Goal: Register for event/course

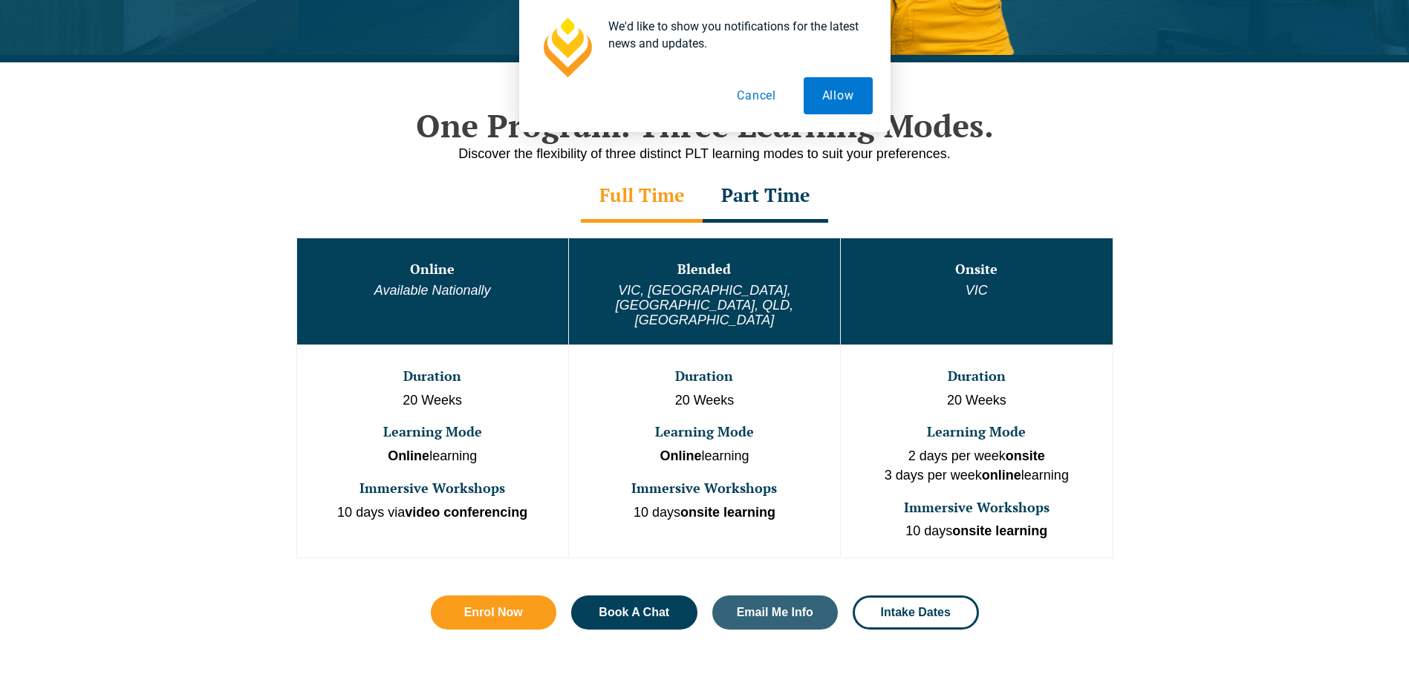
scroll to position [742, 0]
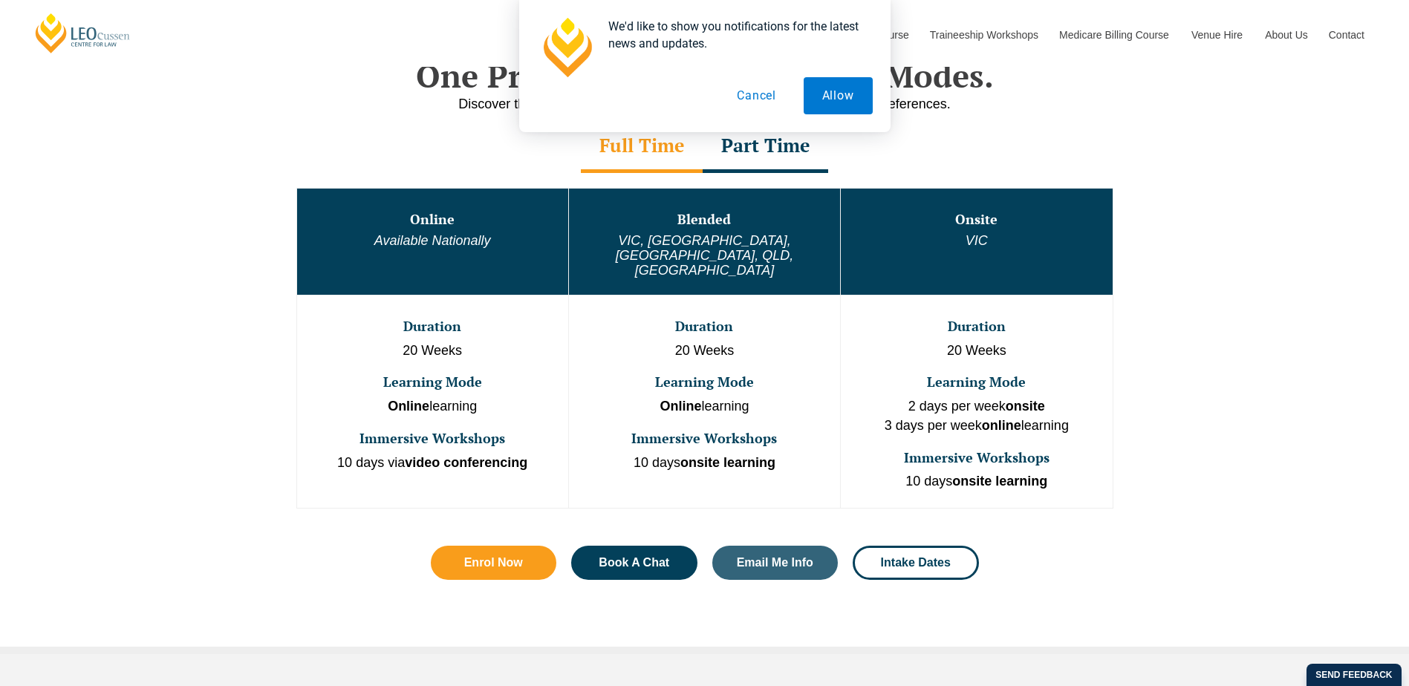
click at [764, 97] on button "Cancel" at bounding box center [756, 95] width 76 height 37
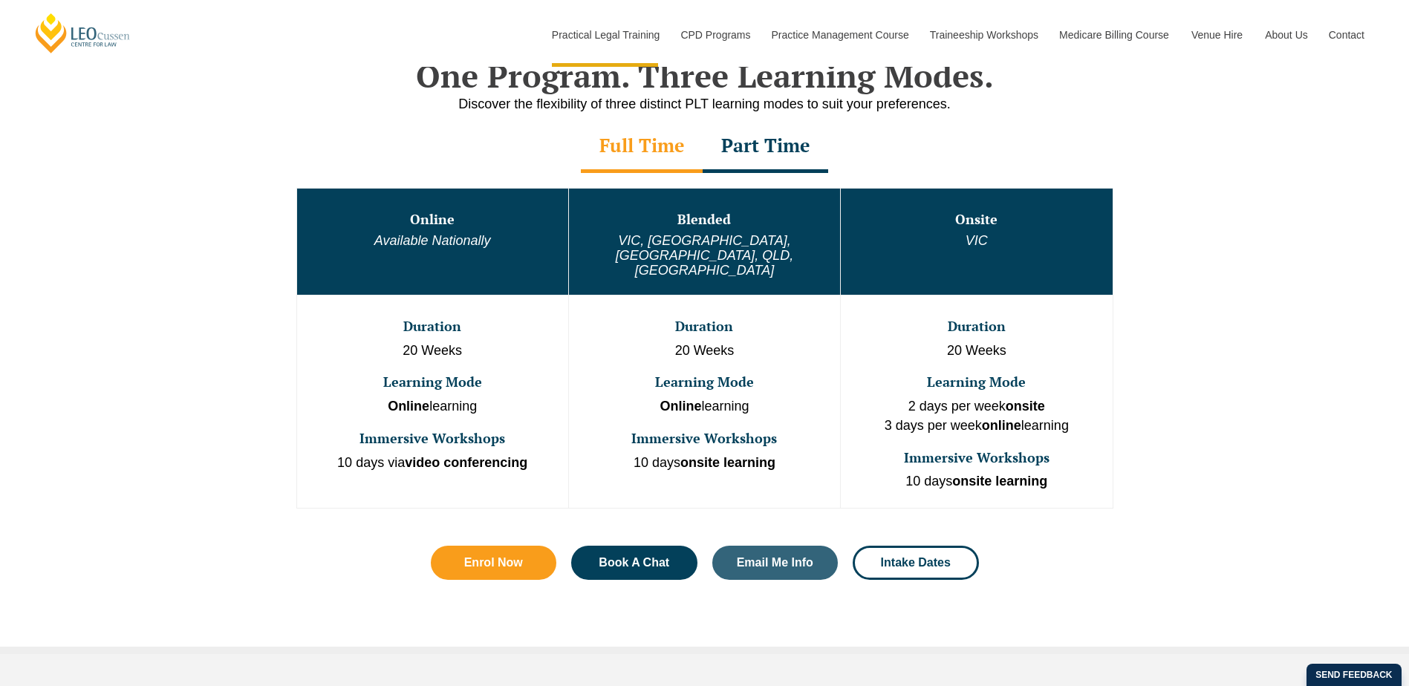
click at [761, 152] on div "Part Time" at bounding box center [764, 147] width 125 height 52
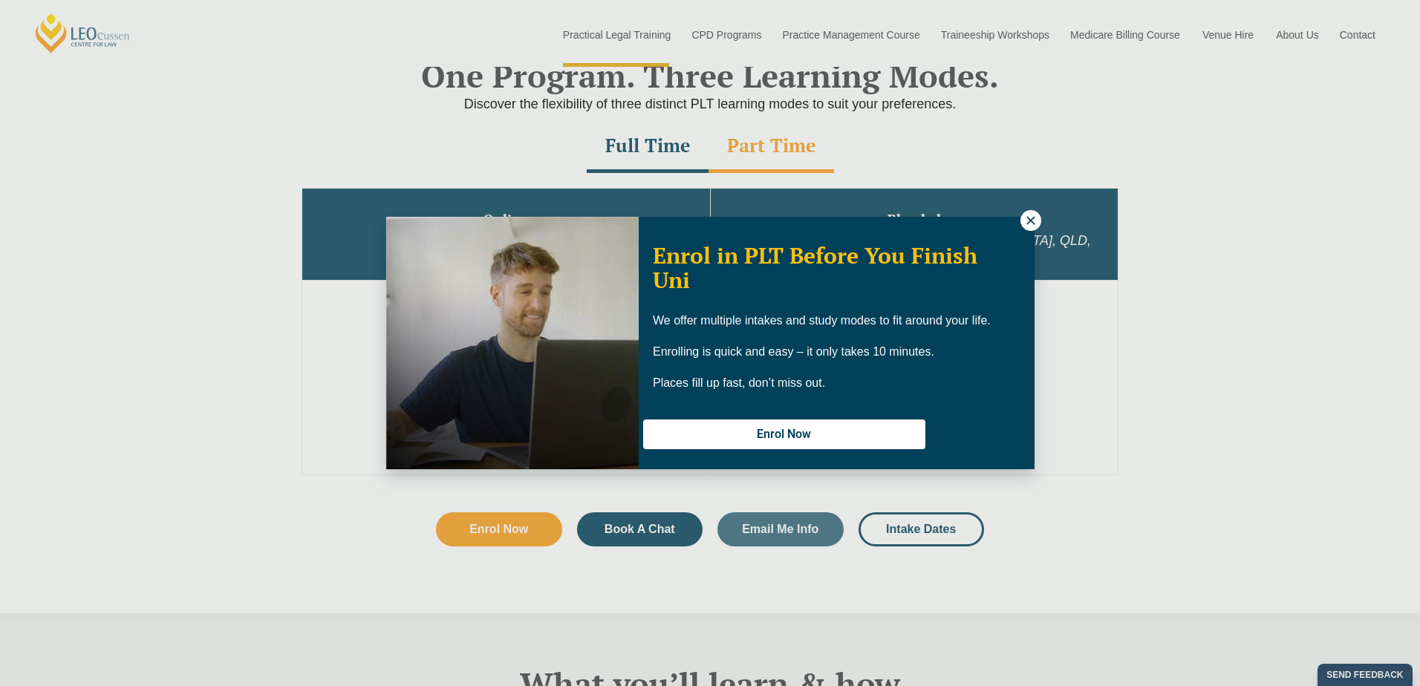
click at [1039, 231] on div "Enrol in PLT Before You Finish Uni We offer multiple intakes and study modes to…" at bounding box center [710, 343] width 1420 height 686
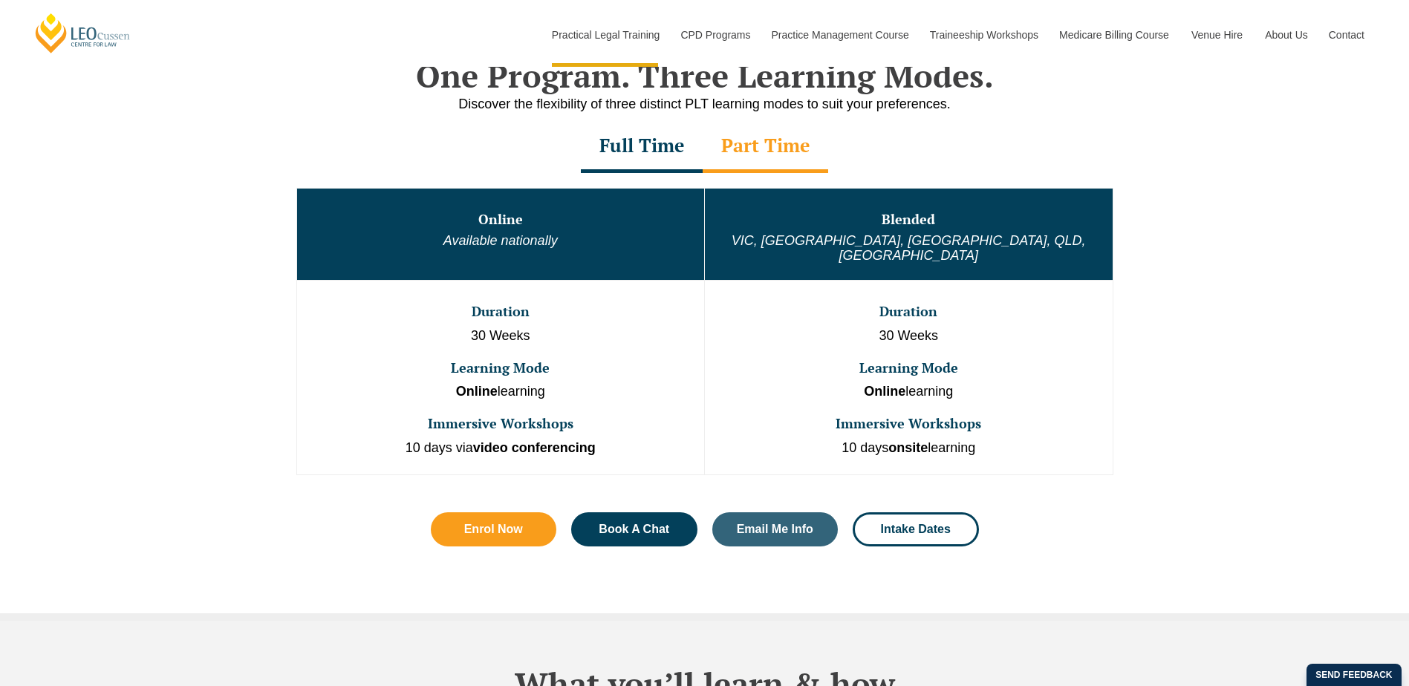
click at [630, 155] on div "Full Time" at bounding box center [642, 147] width 122 height 52
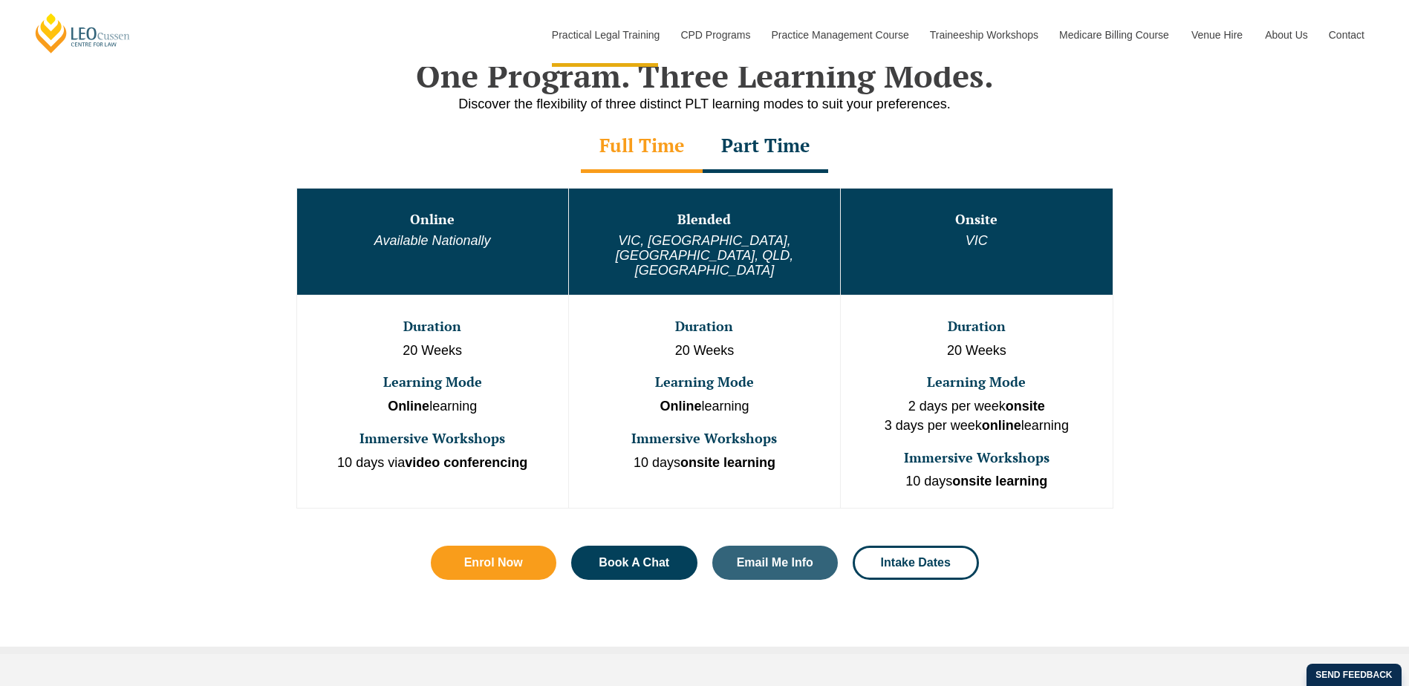
click at [728, 148] on div "Part Time" at bounding box center [764, 147] width 125 height 52
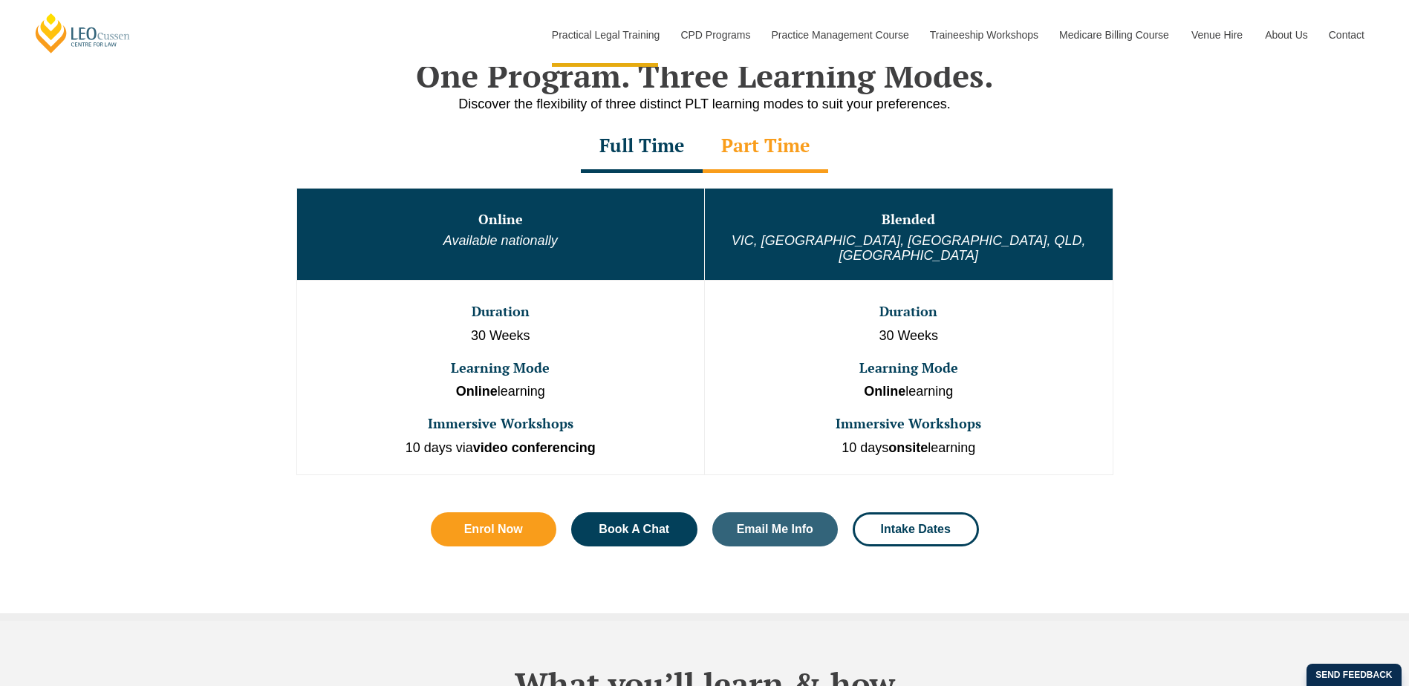
click at [670, 154] on div "Full Time" at bounding box center [642, 147] width 122 height 52
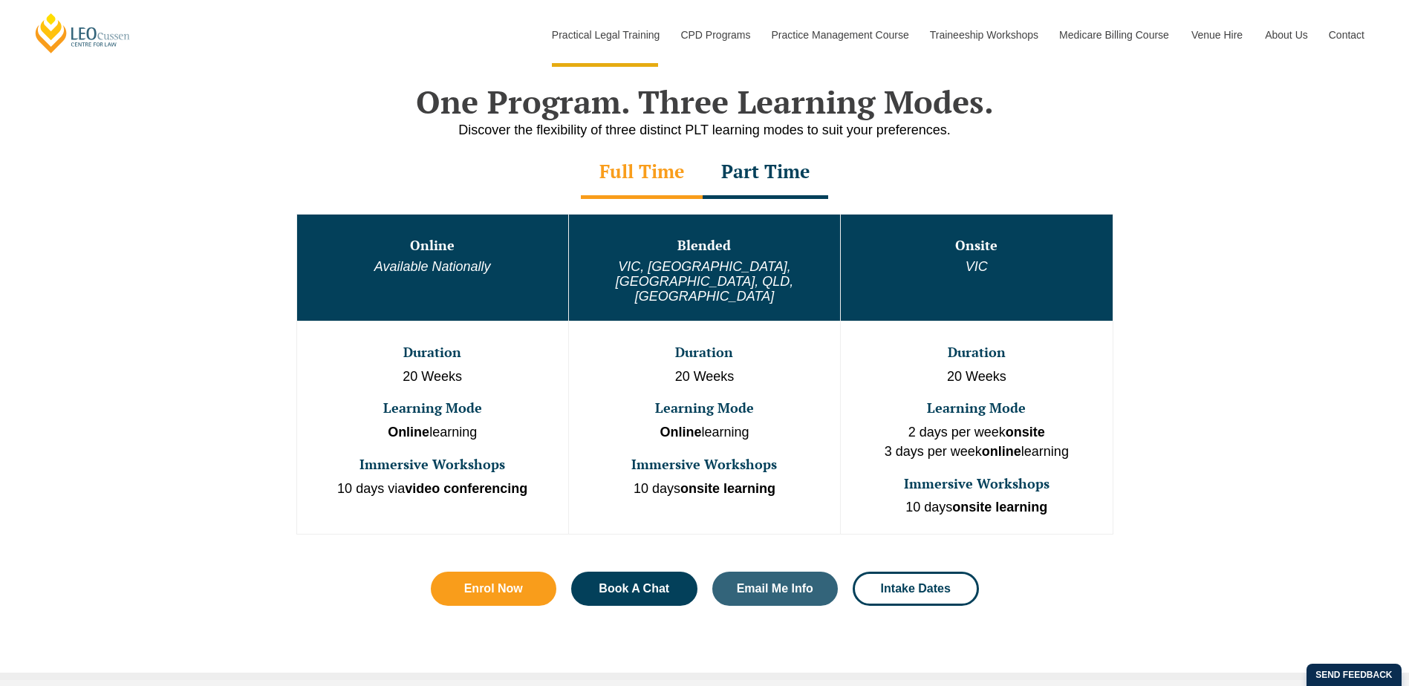
scroll to position [594, 0]
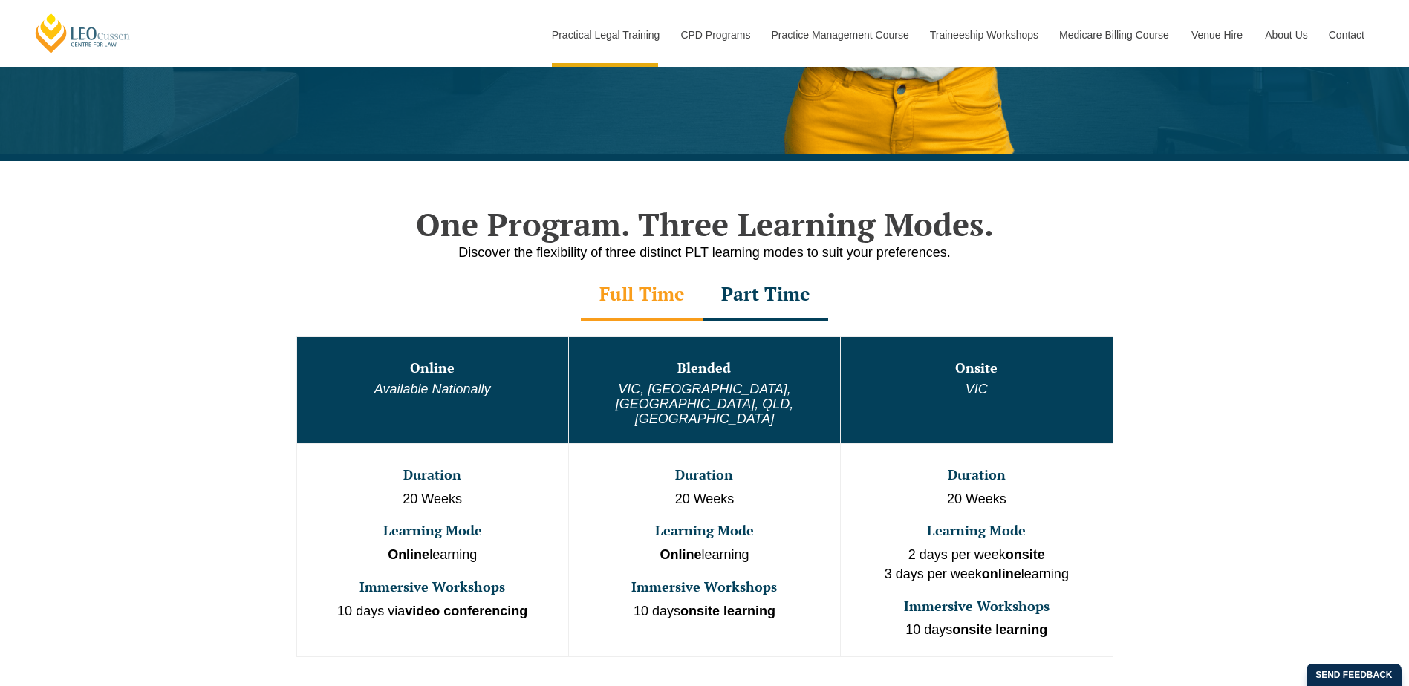
drag, startPoint x: 748, startPoint y: 298, endPoint x: 770, endPoint y: 313, distance: 26.2
click at [748, 298] on div "Part Time" at bounding box center [764, 296] width 125 height 52
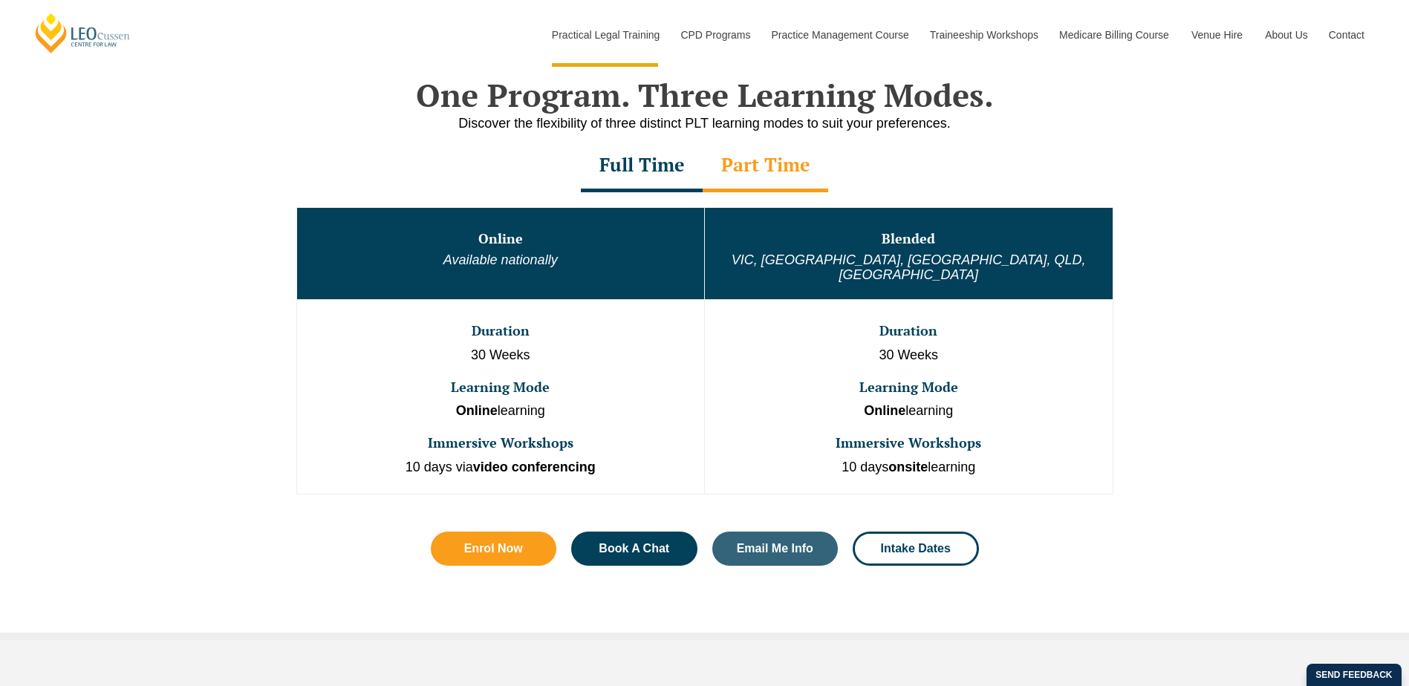
scroll to position [742, 0]
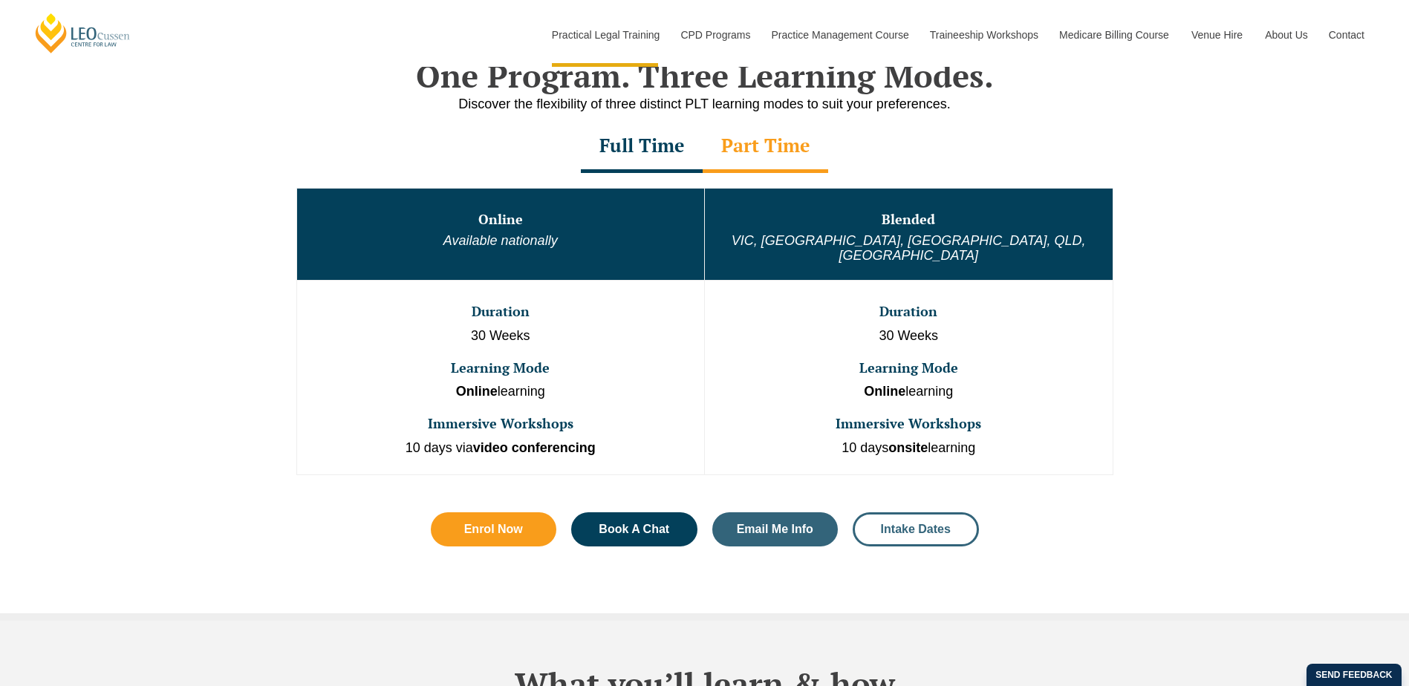
click at [918, 523] on span "Intake Dates" at bounding box center [916, 529] width 70 height 12
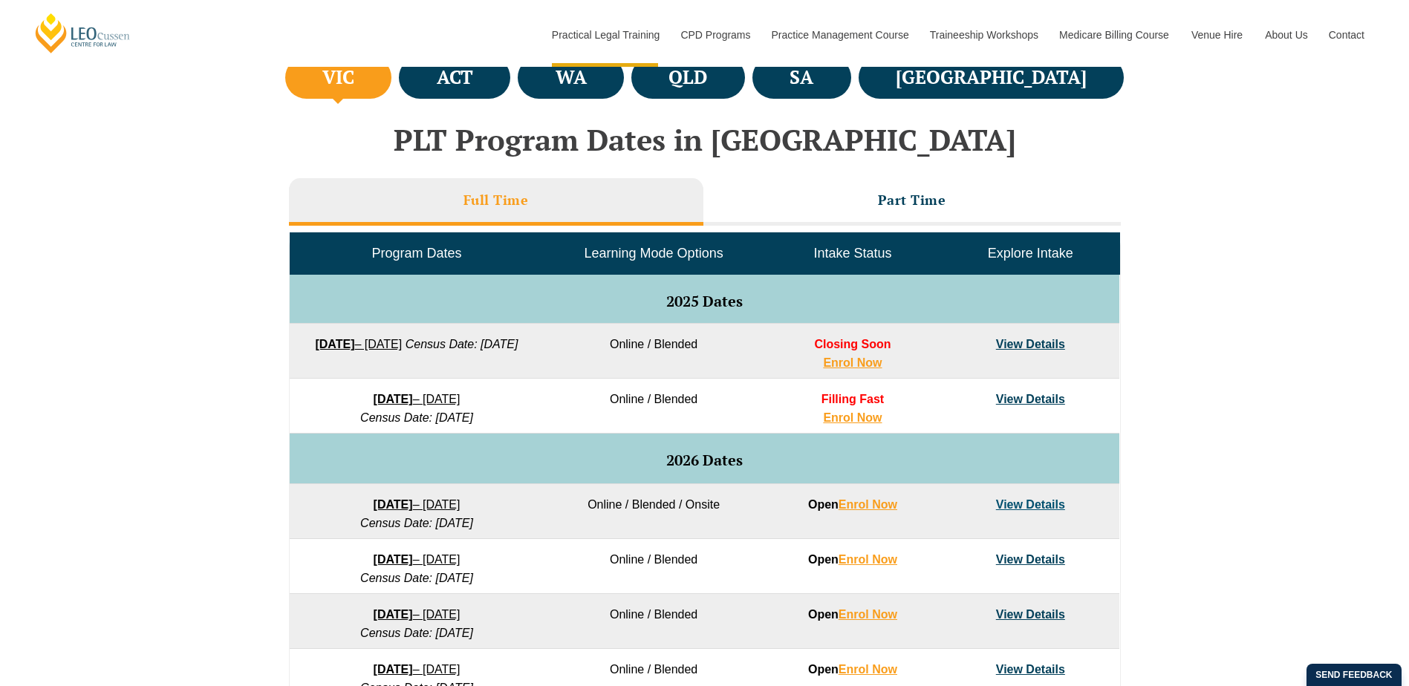
scroll to position [594, 0]
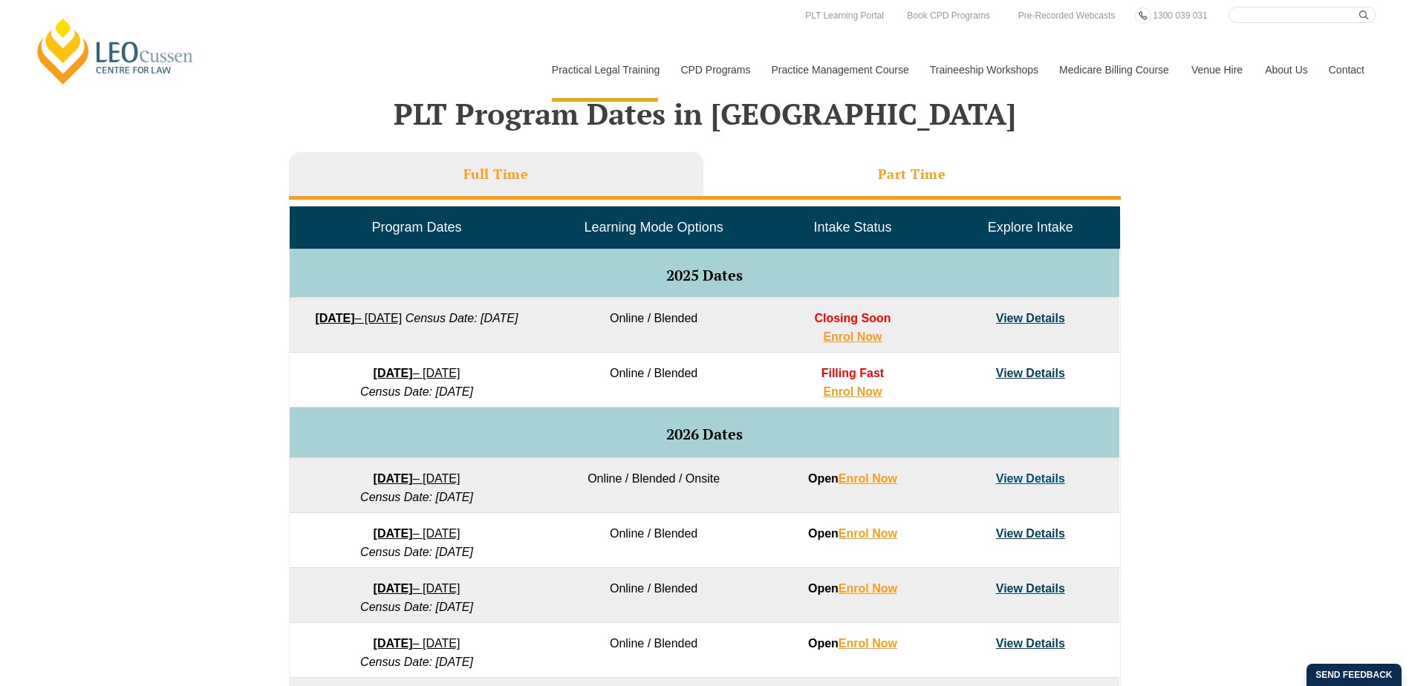
click at [905, 162] on li "Part Time" at bounding box center [911, 176] width 417 height 48
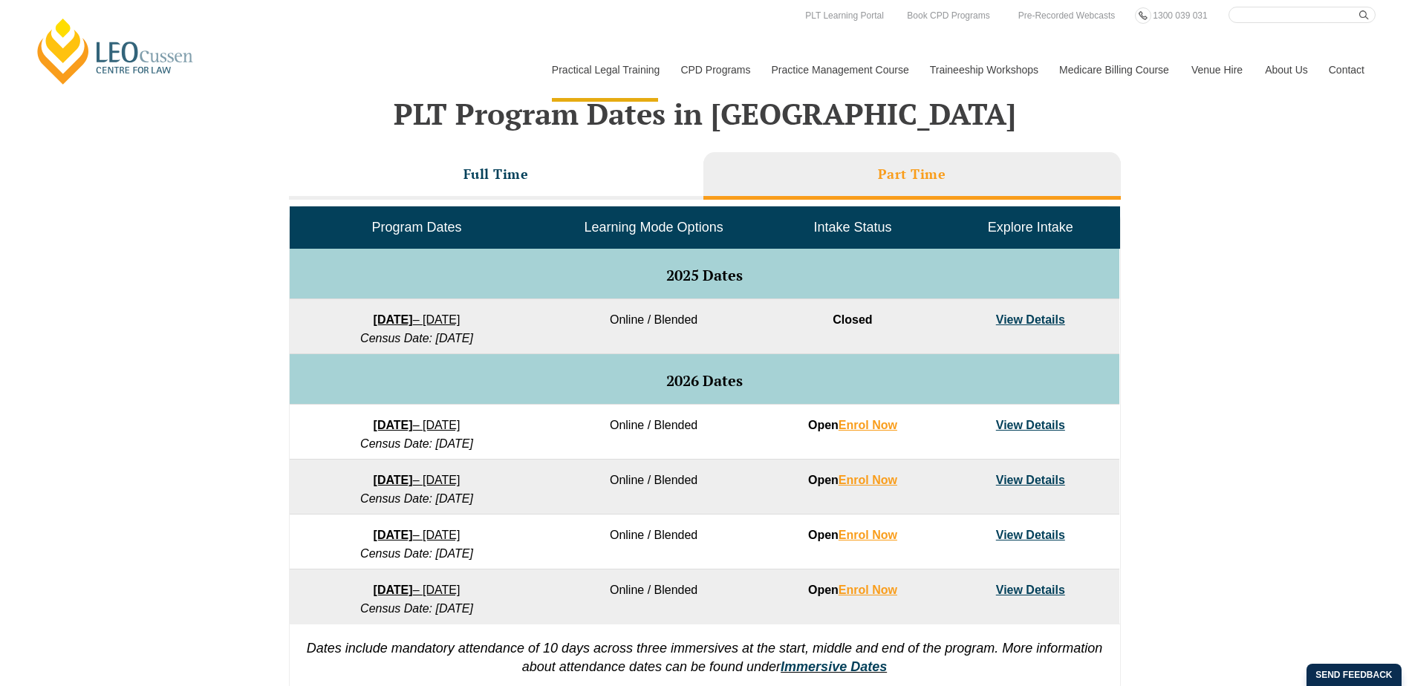
click at [1041, 425] on link "View Details" at bounding box center [1030, 425] width 69 height 13
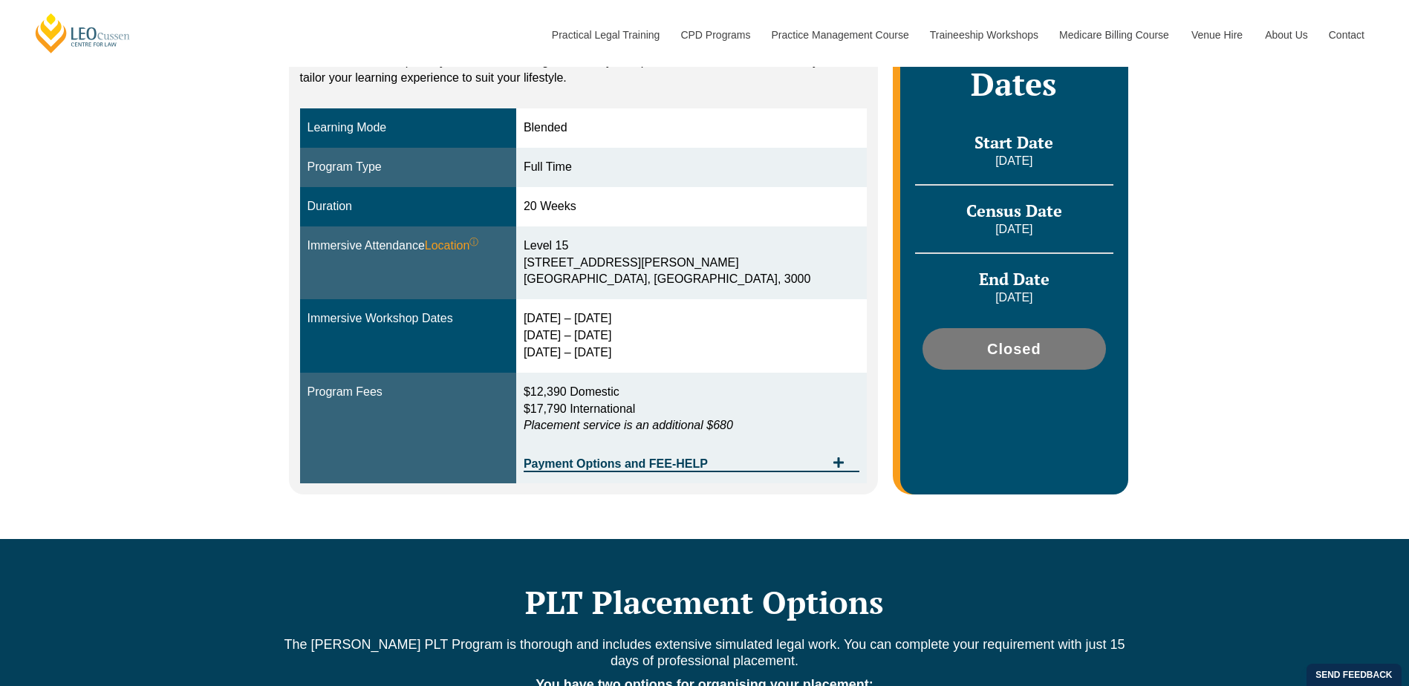
scroll to position [223, 0]
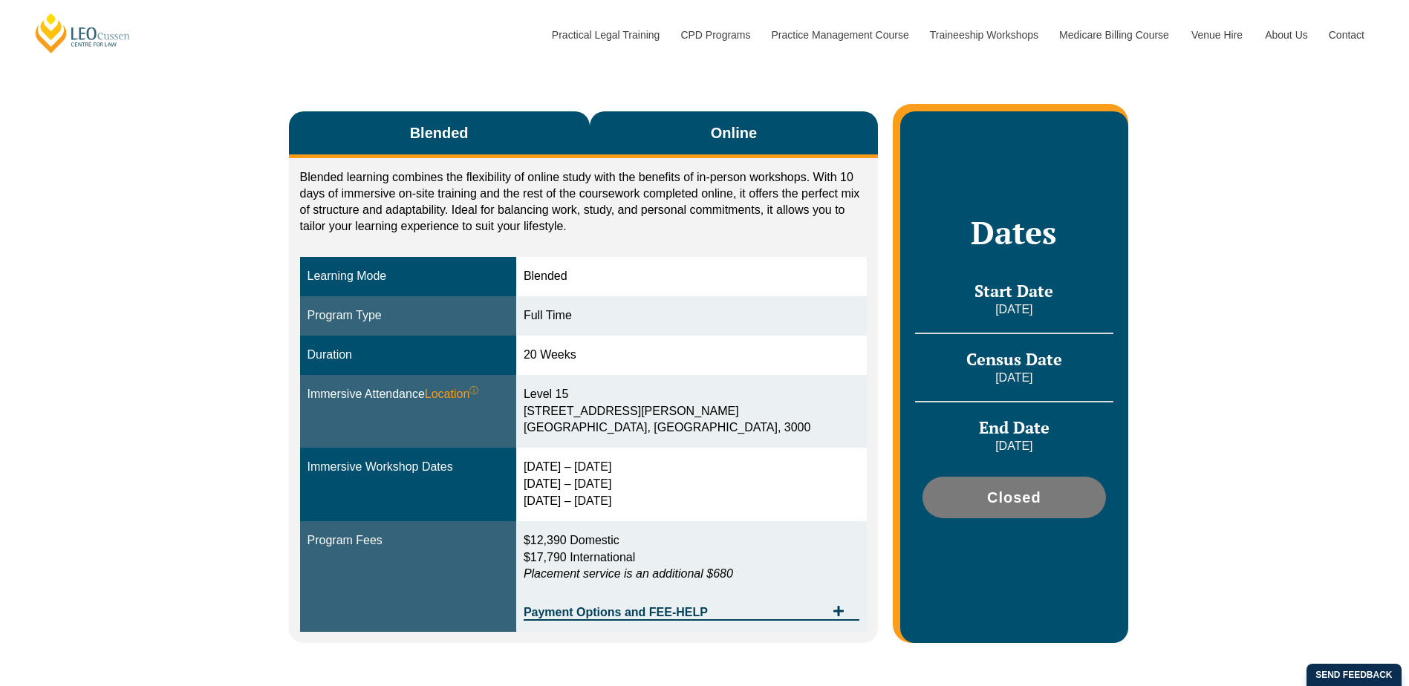
click at [765, 119] on button "Online" at bounding box center [734, 134] width 289 height 47
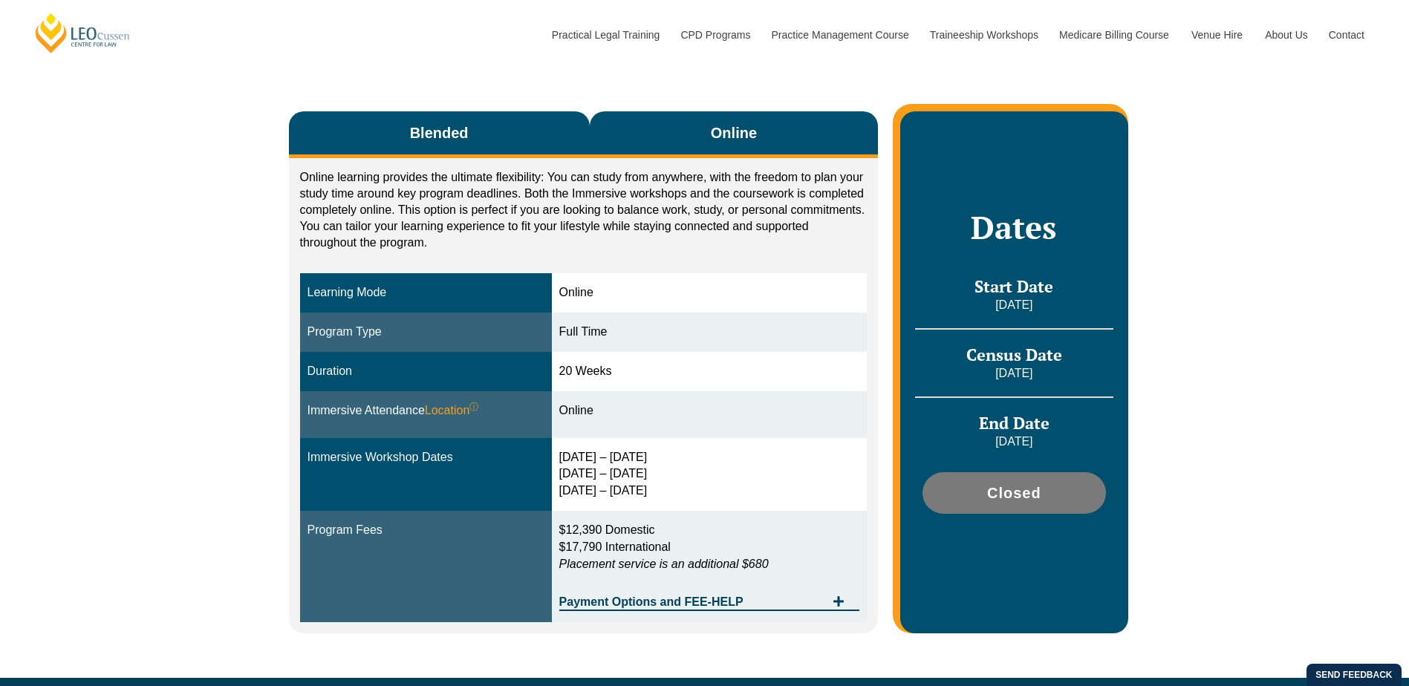
click at [552, 148] on button "Blended" at bounding box center [439, 134] width 301 height 47
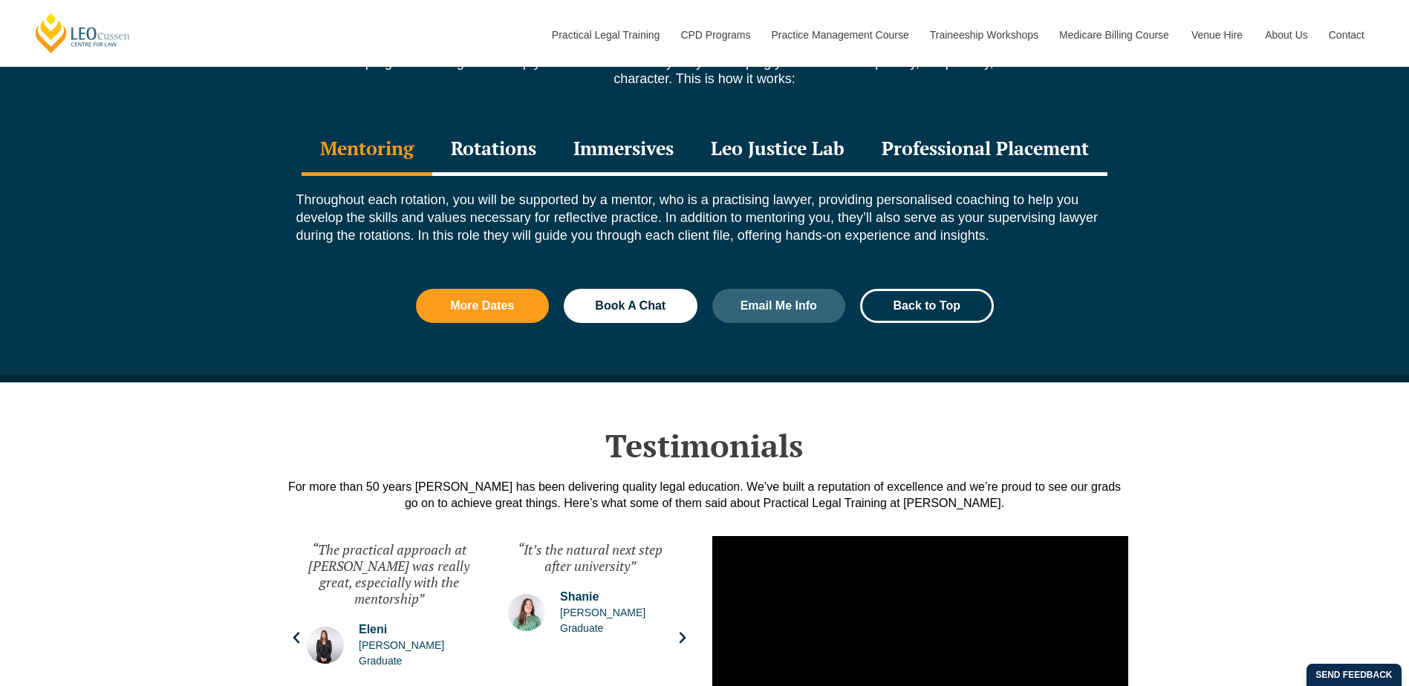
scroll to position [1856, 0]
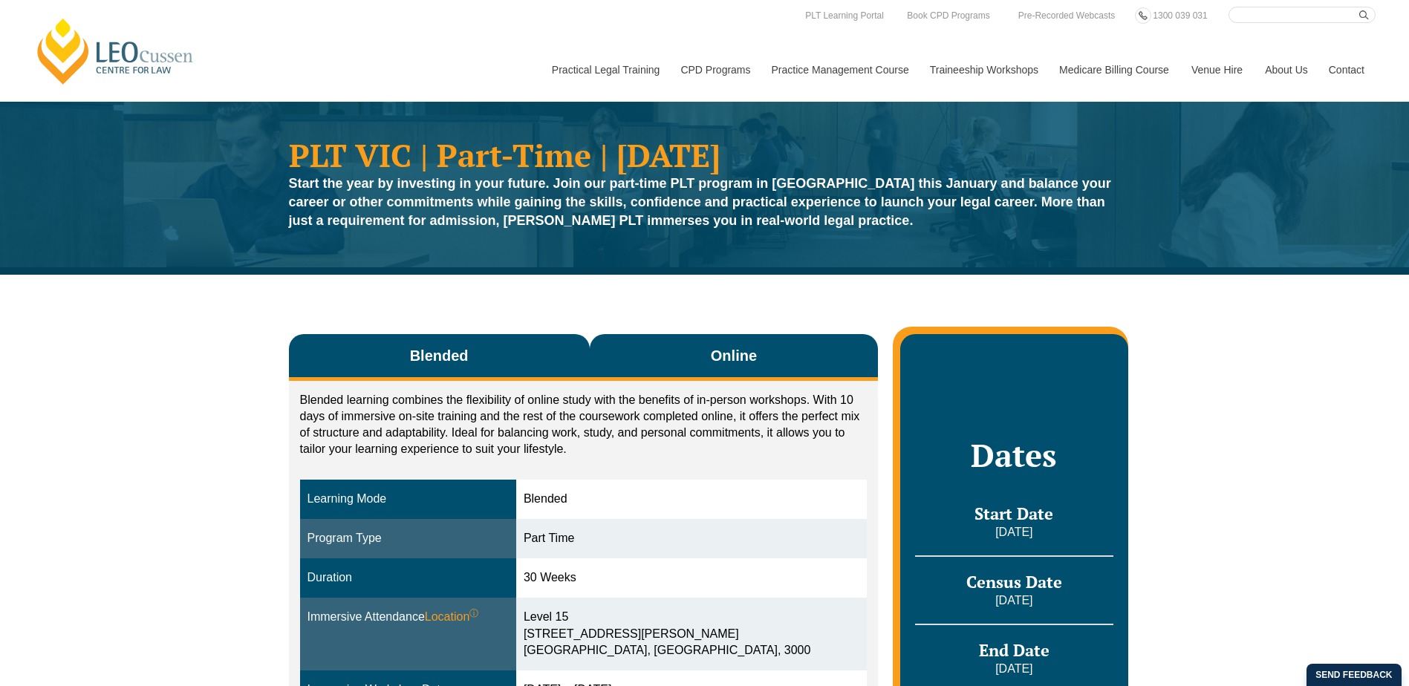
click at [648, 351] on button "Online" at bounding box center [734, 357] width 289 height 47
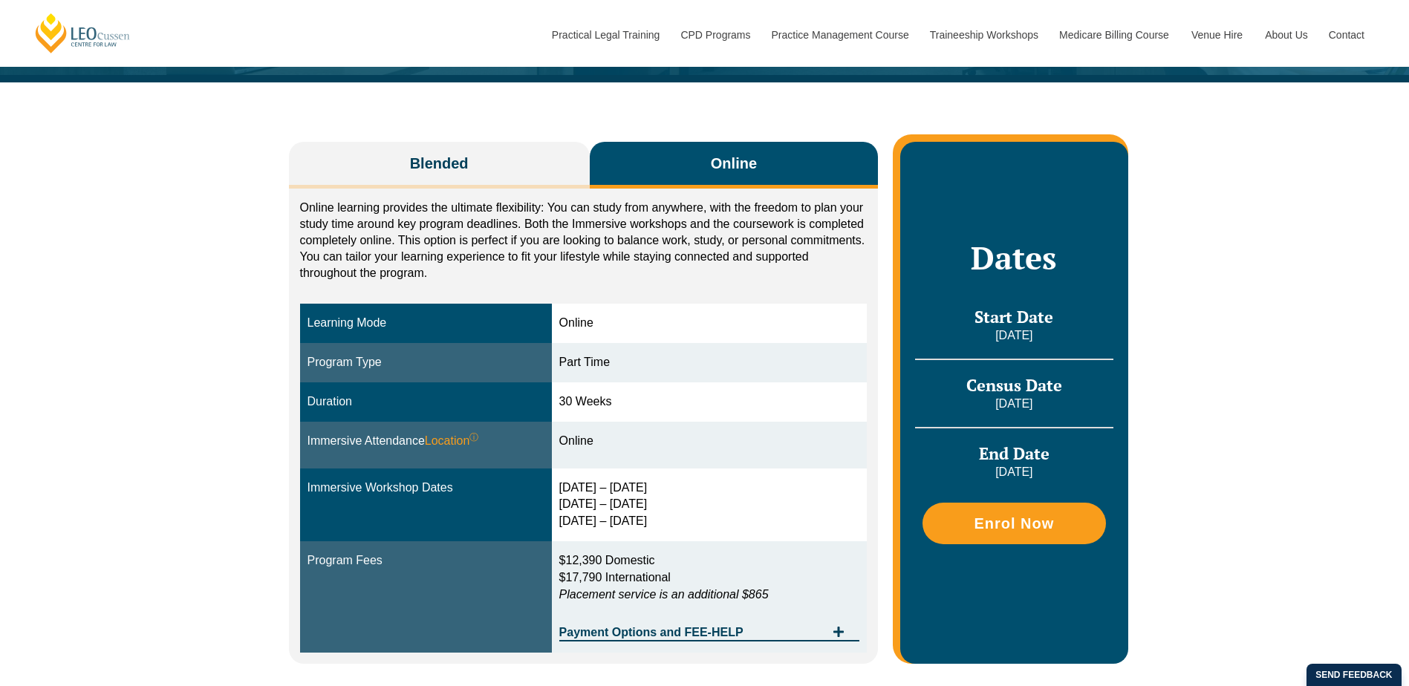
scroll to position [223, 0]
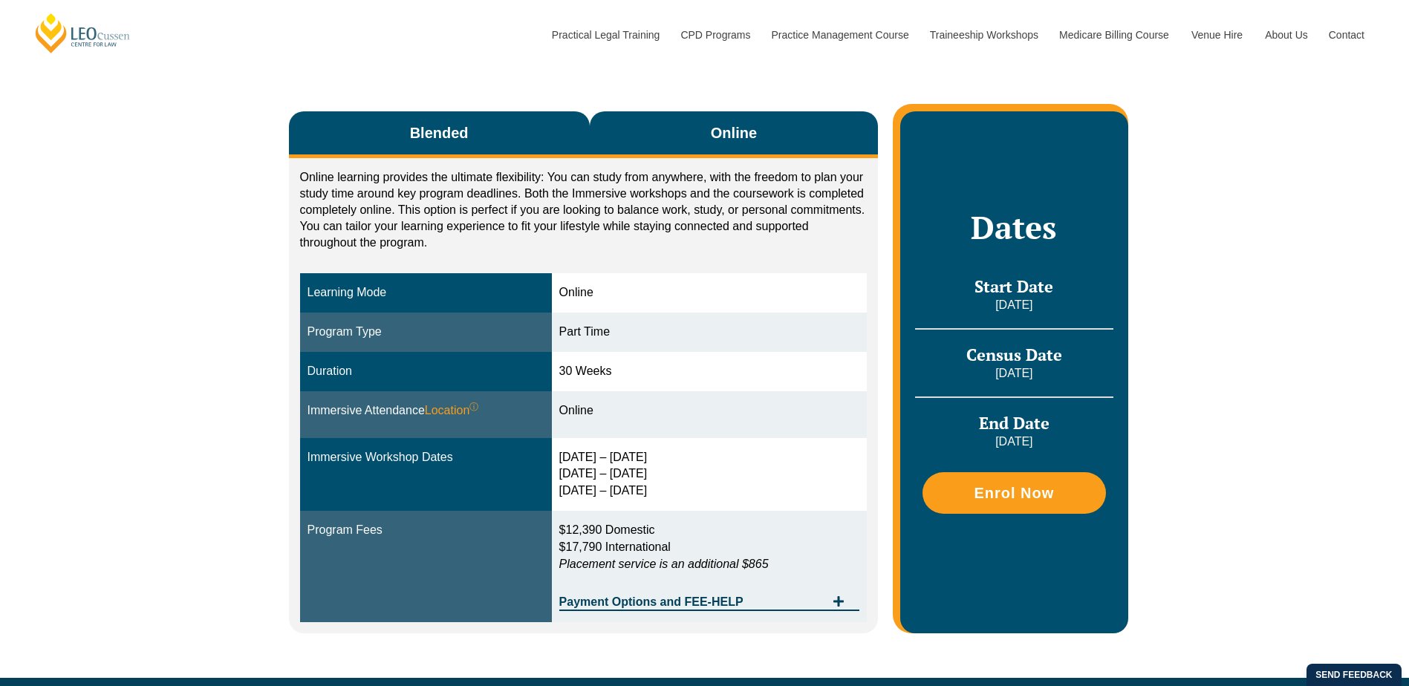
click at [505, 130] on button "Blended" at bounding box center [439, 134] width 301 height 47
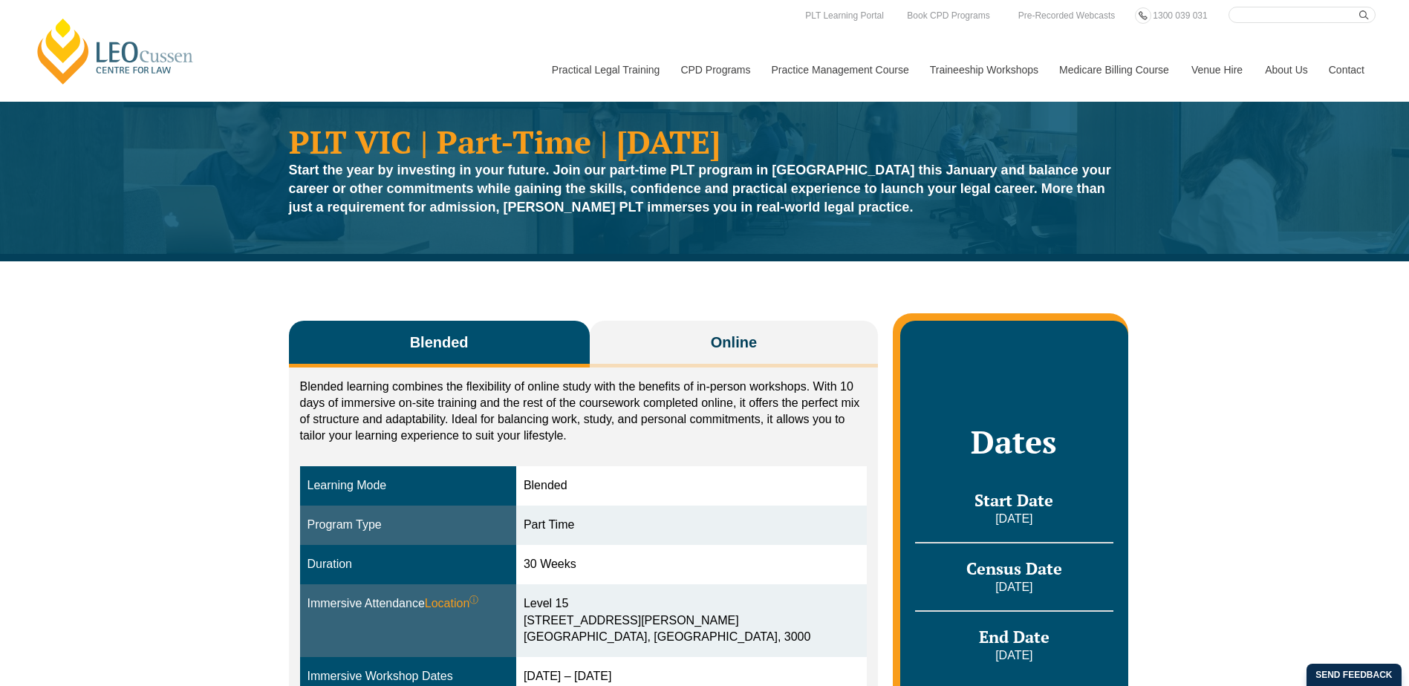
scroll to position [0, 0]
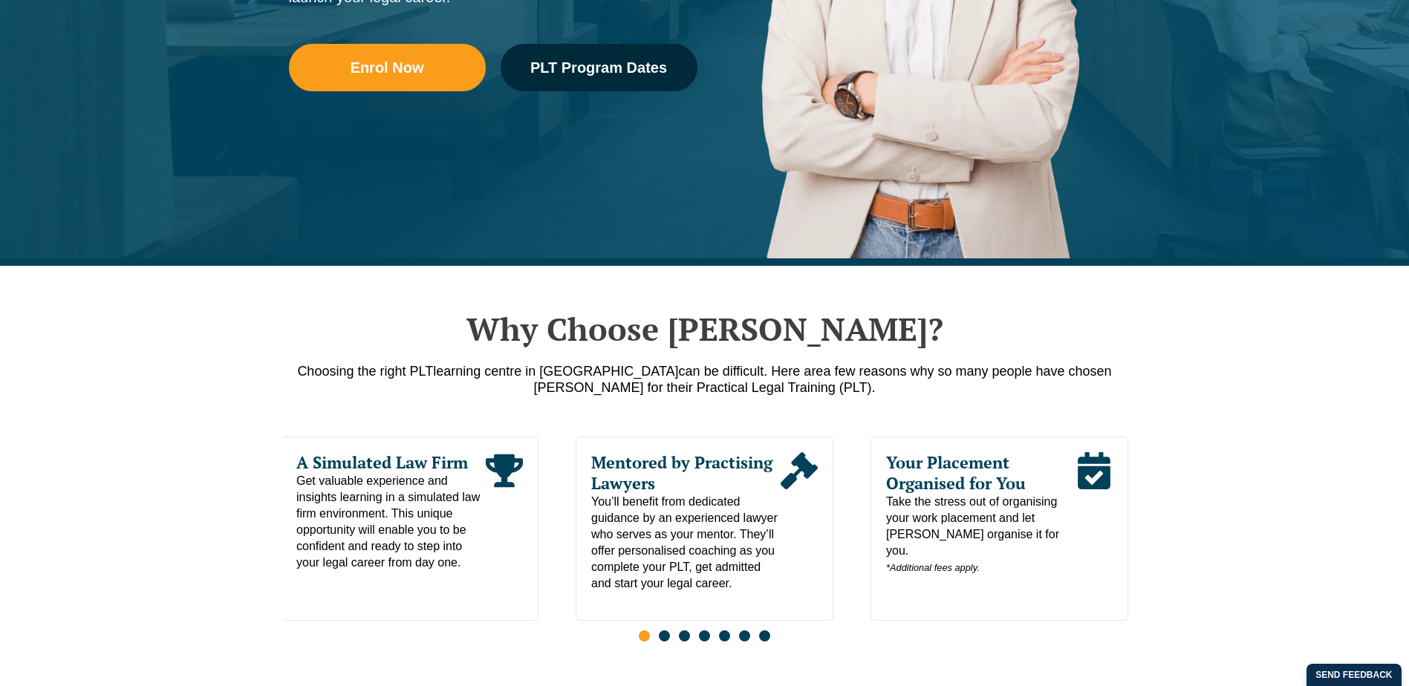
scroll to position [786, 0]
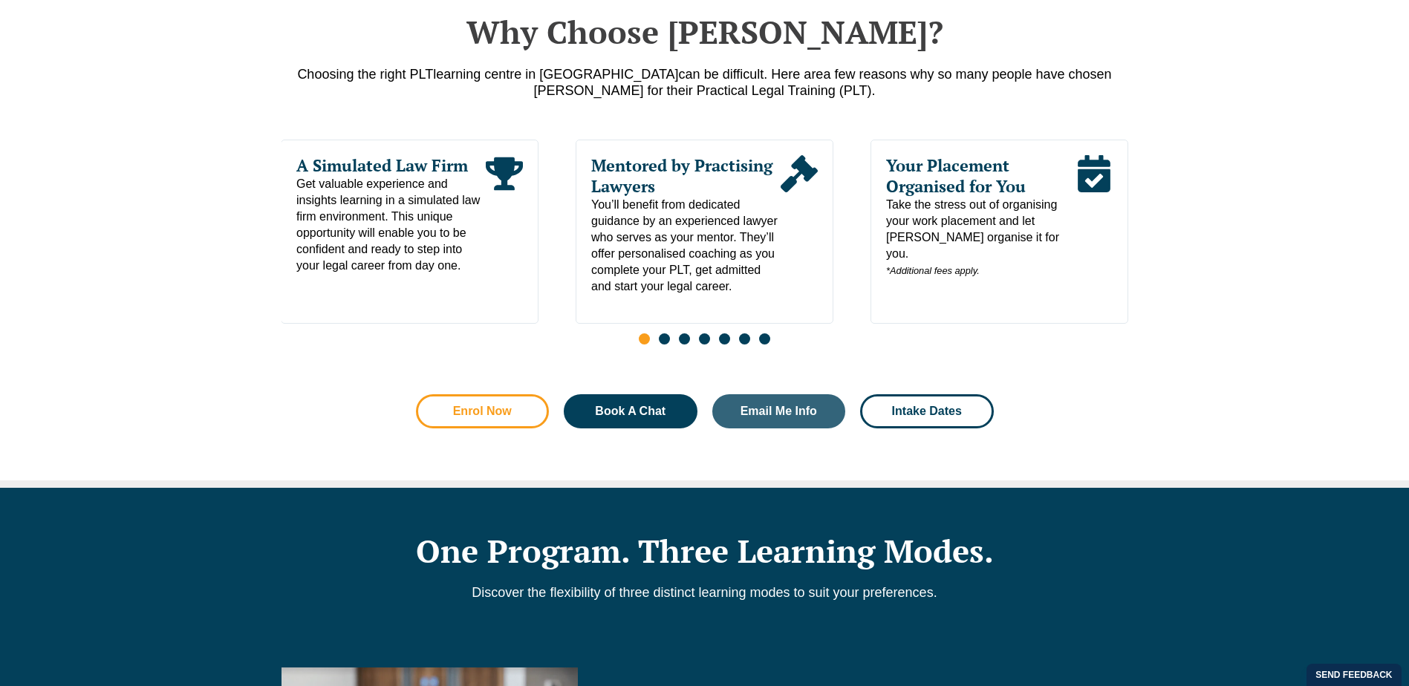
click at [522, 417] on span "Enrol Now" at bounding box center [483, 411] width 94 height 12
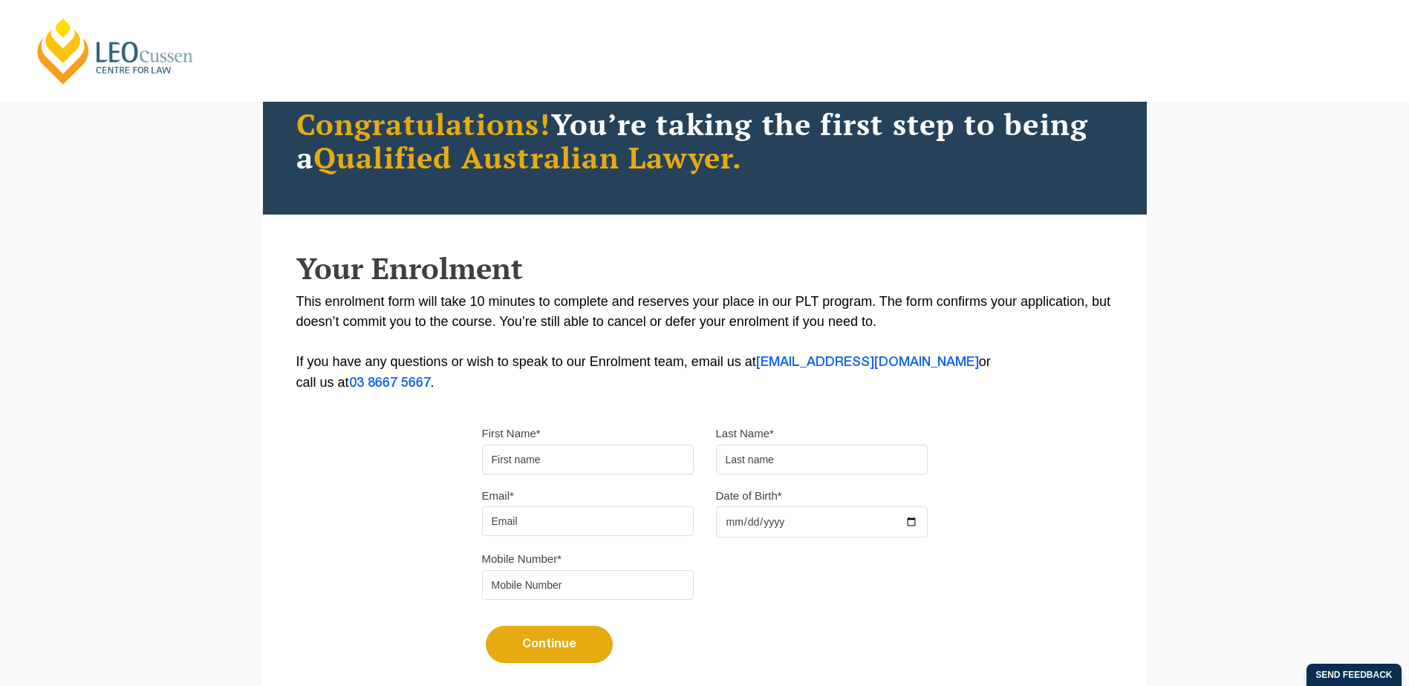
scroll to position [74, 0]
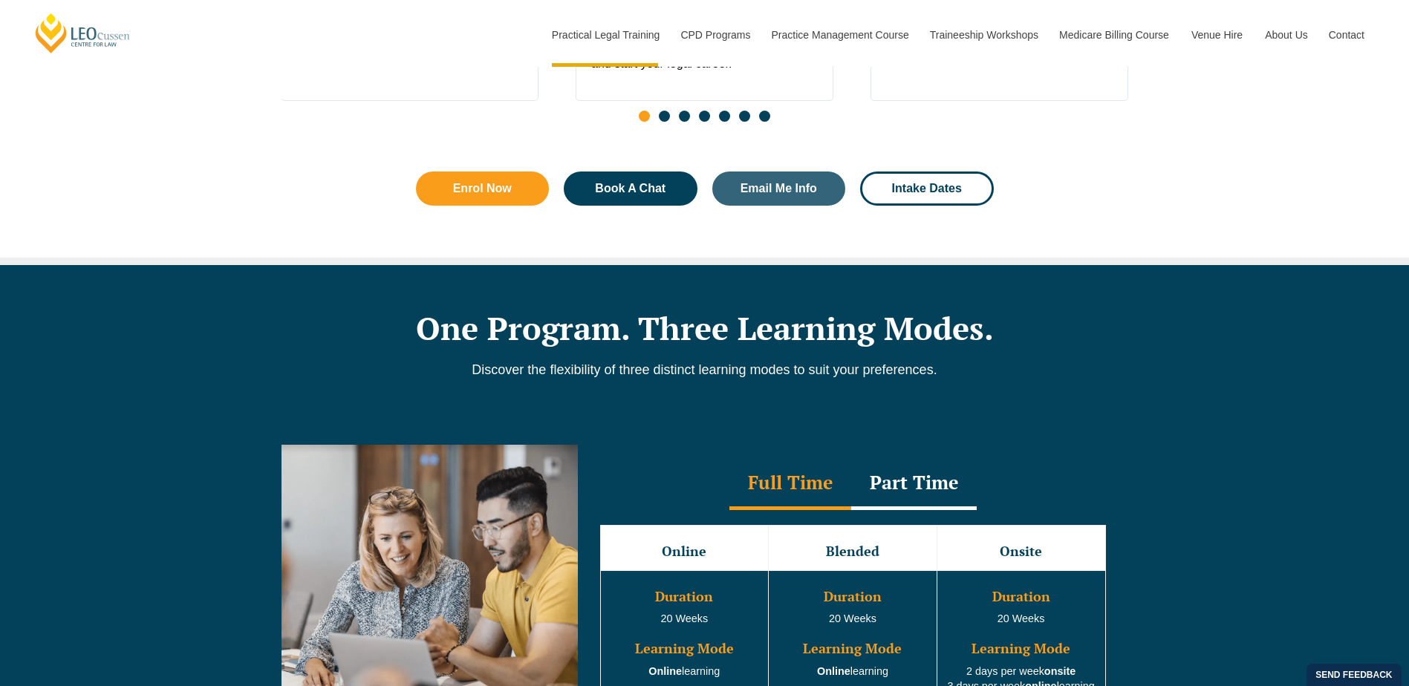
scroll to position [1306, 0]
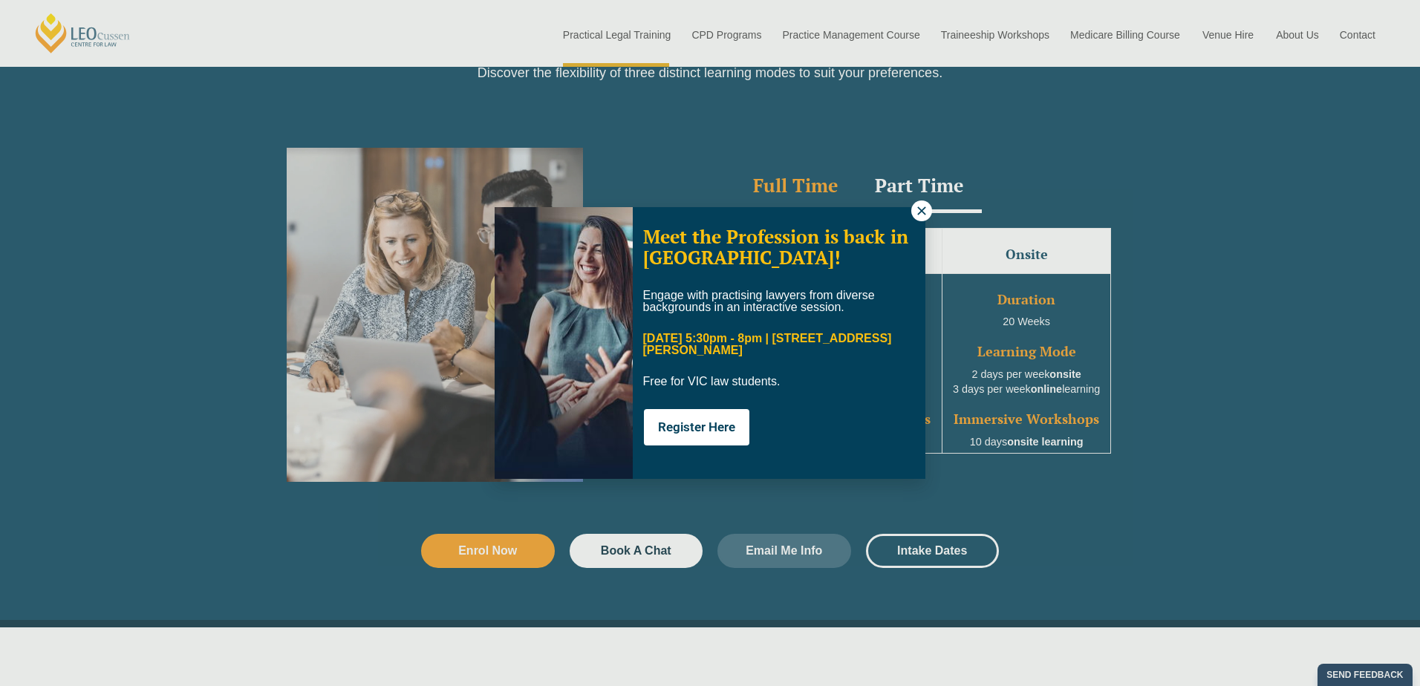
click at [916, 214] on icon at bounding box center [921, 210] width 13 height 13
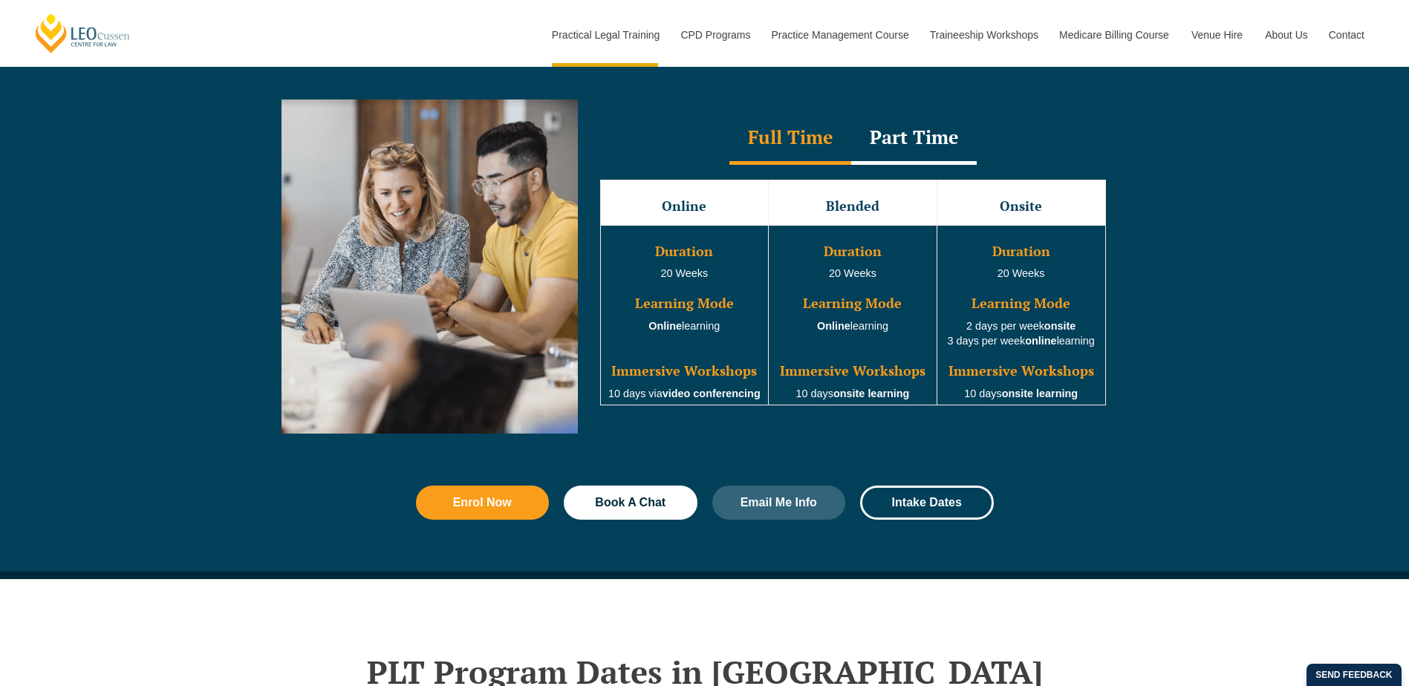
scroll to position [1380, 0]
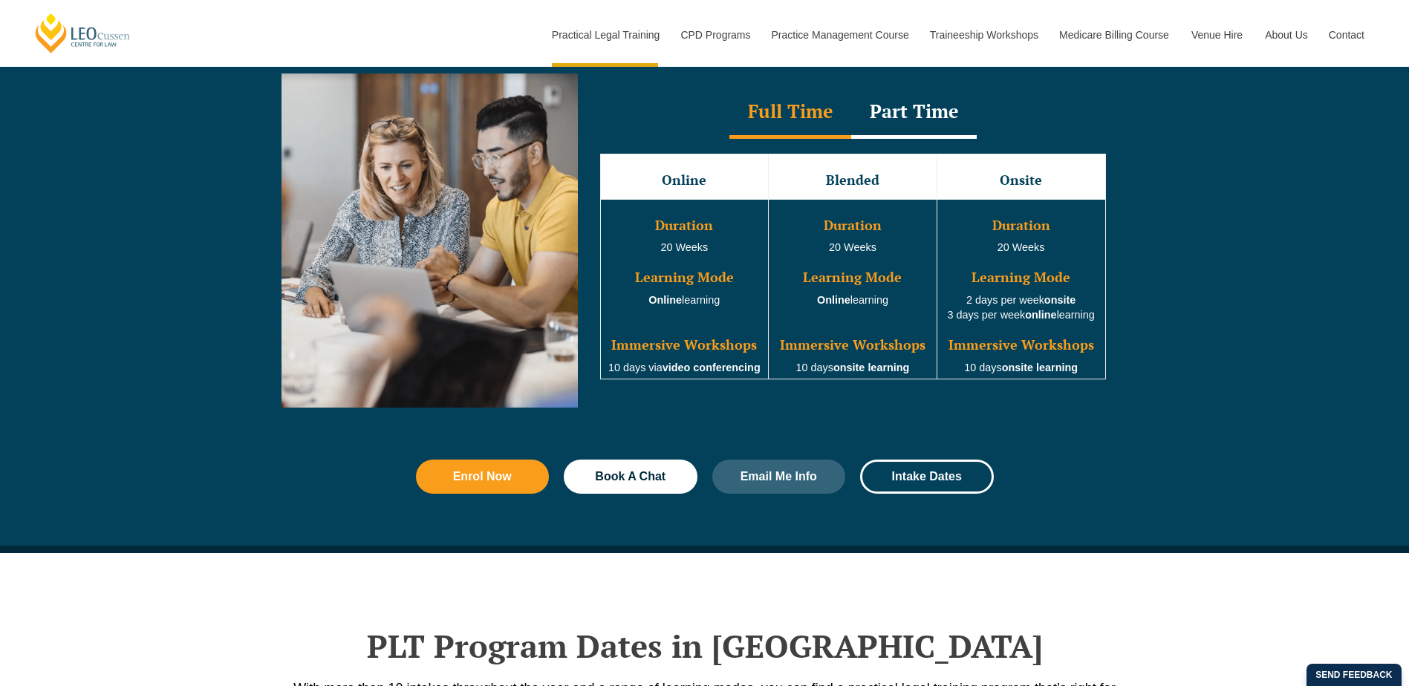
click at [875, 186] on h3 "Blended" at bounding box center [852, 180] width 165 height 15
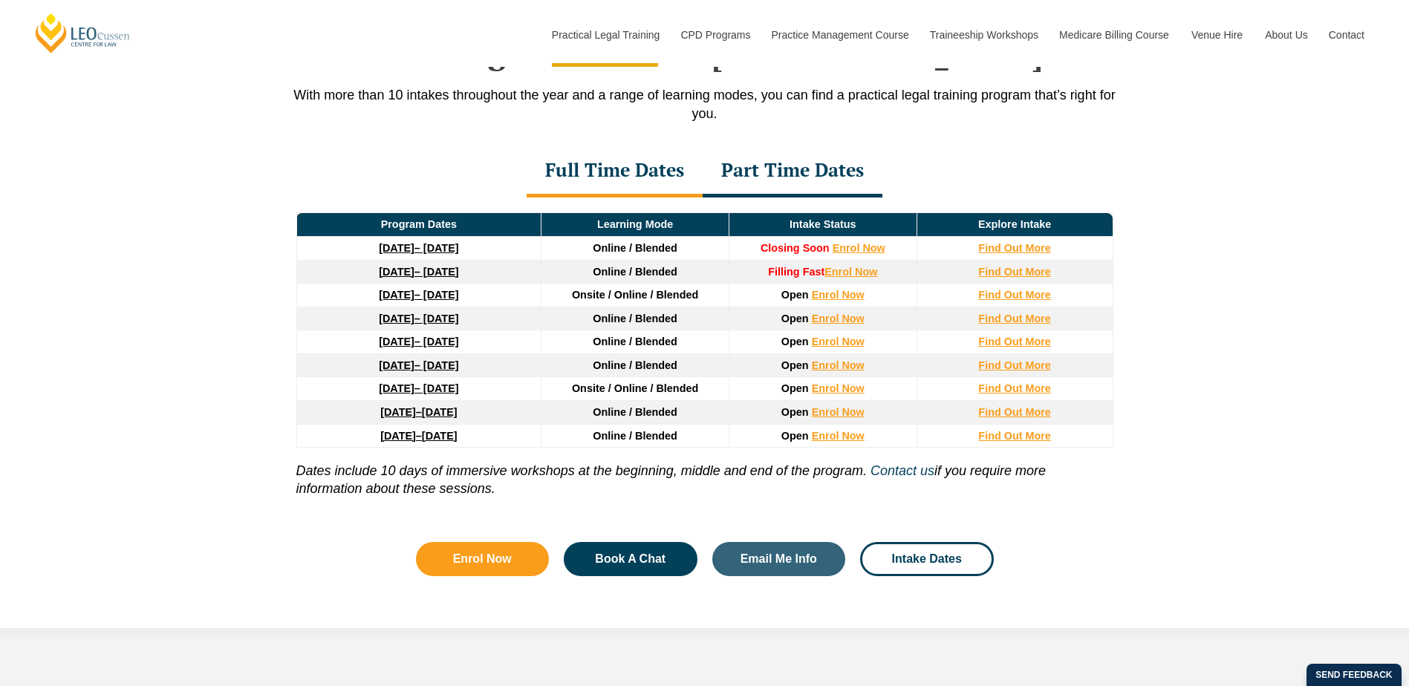
scroll to position [1974, 0]
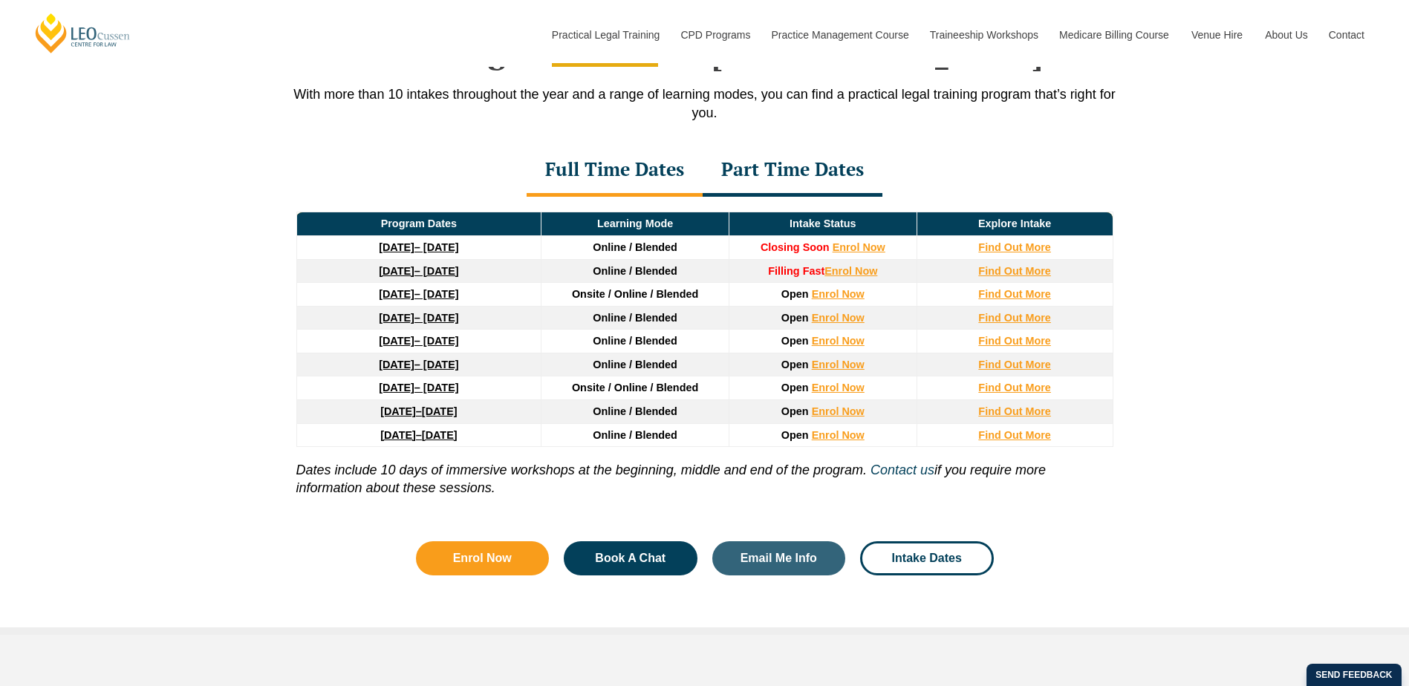
click at [780, 177] on div "Part Time Dates" at bounding box center [792, 171] width 180 height 52
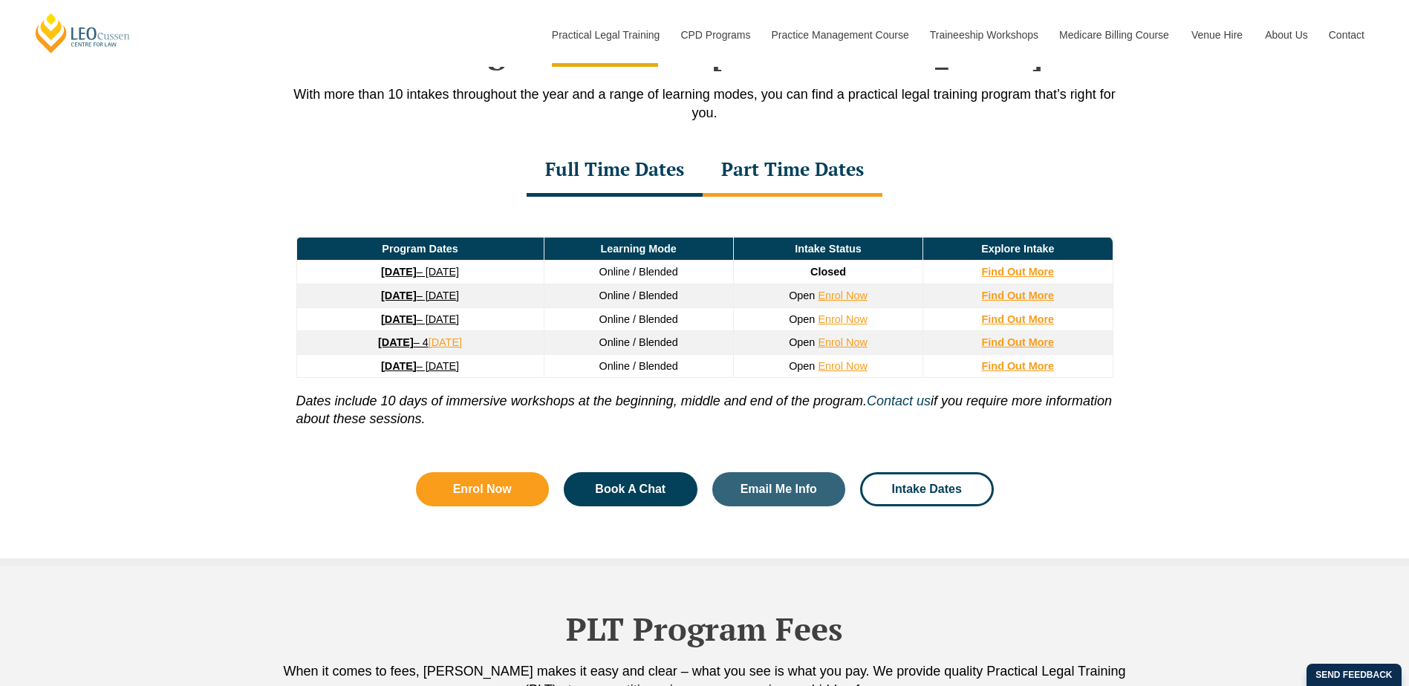
click at [621, 183] on div "Full Time Dates" at bounding box center [614, 171] width 176 height 52
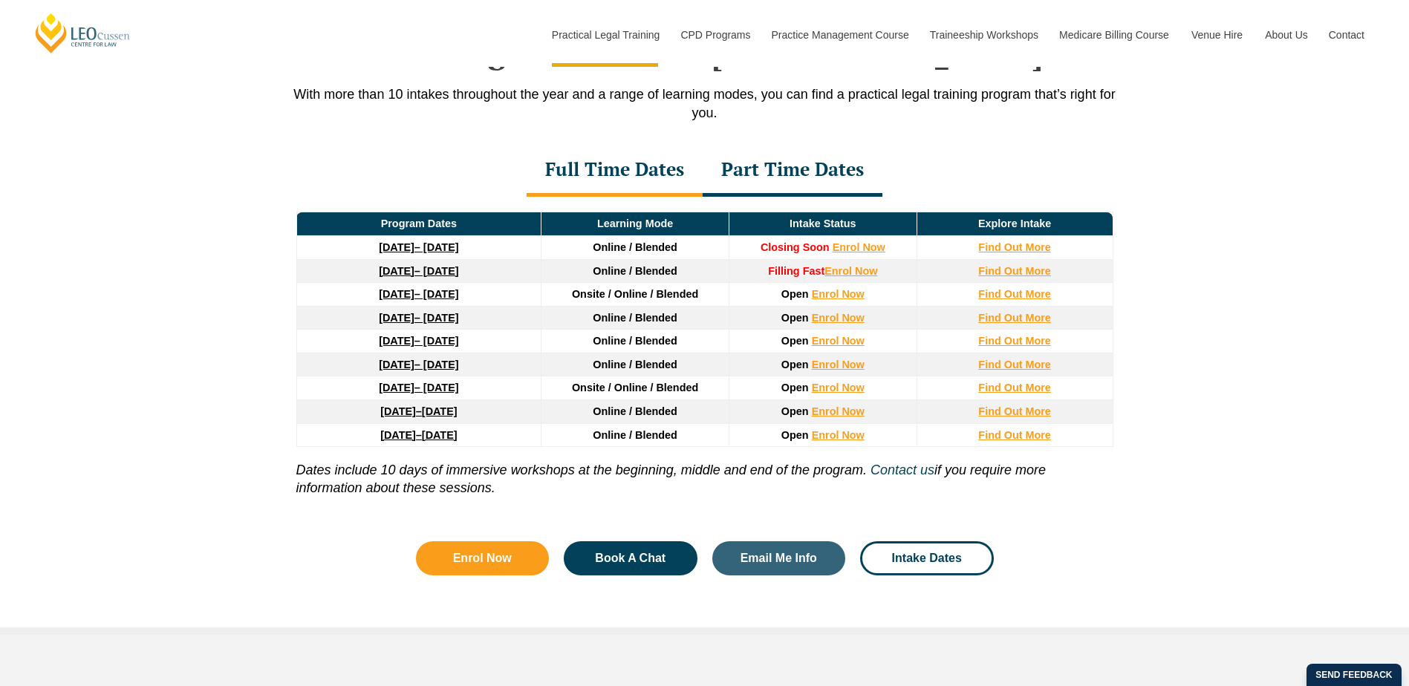
click at [786, 172] on div "Part Time Dates" at bounding box center [792, 171] width 180 height 52
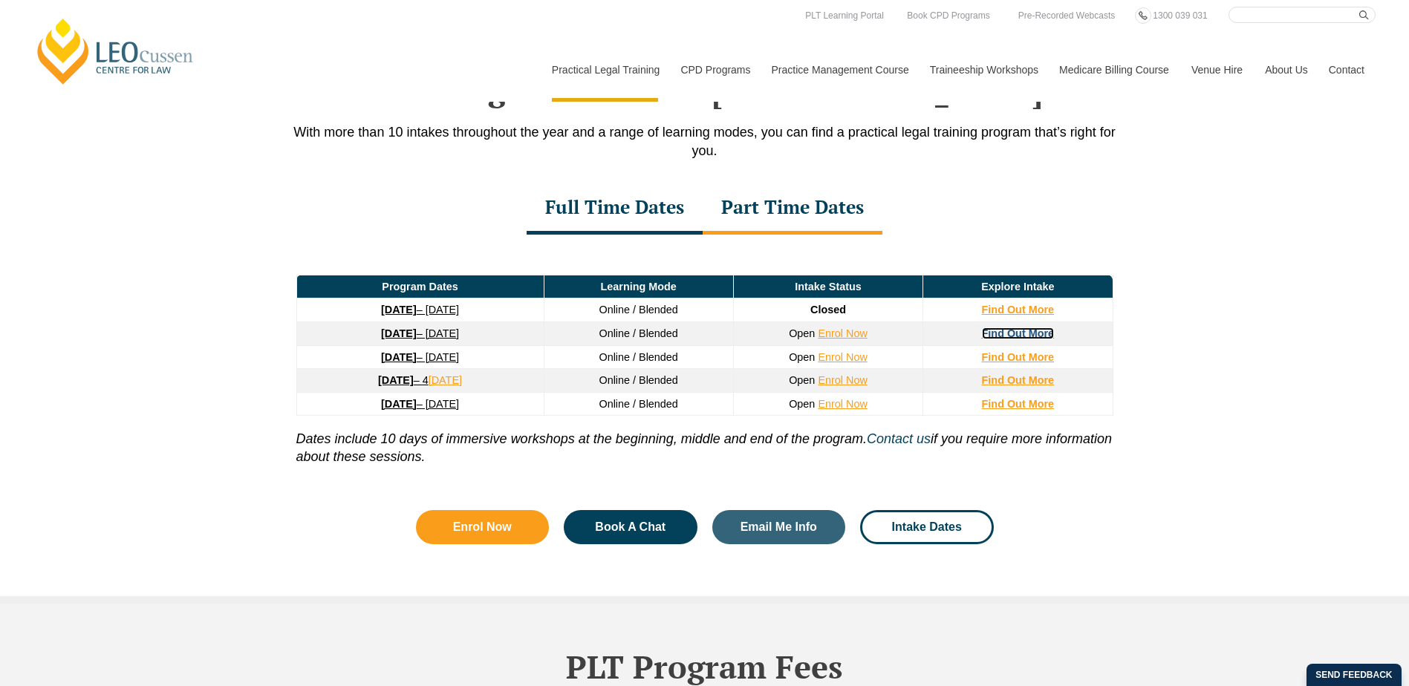
scroll to position [1900, 0]
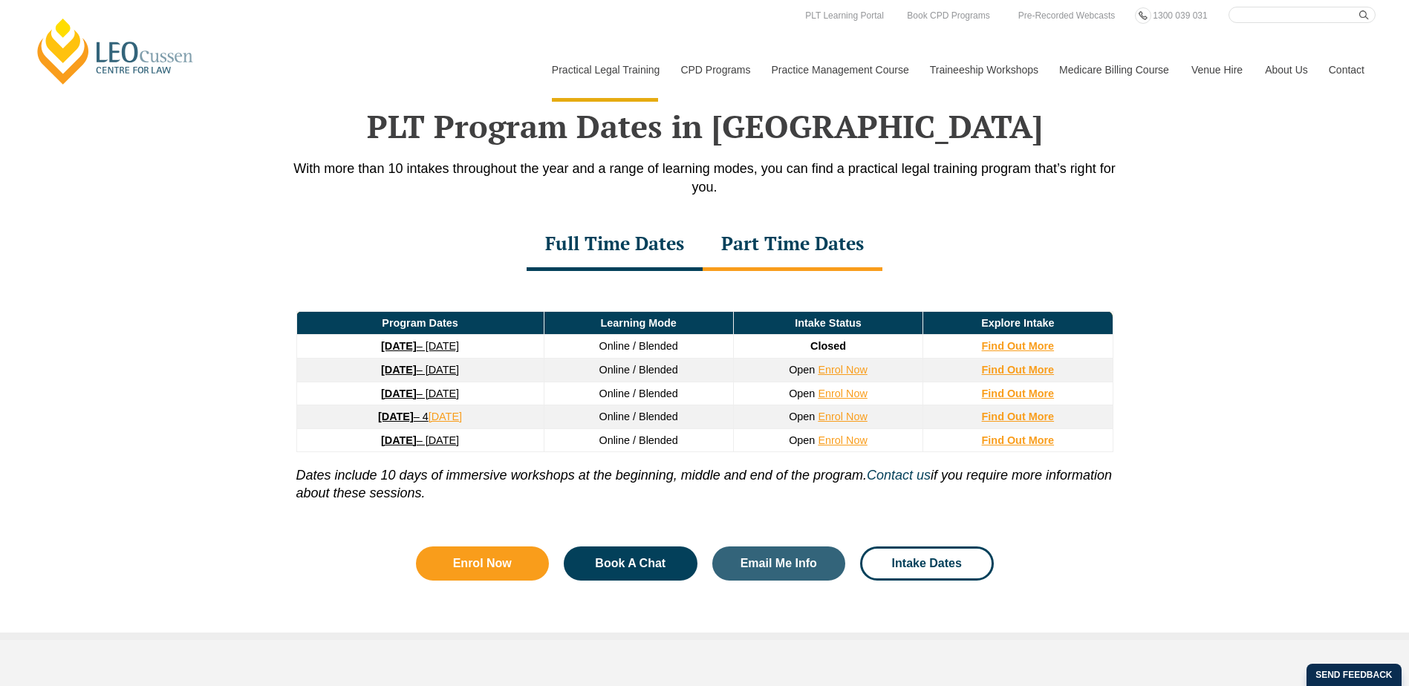
click at [632, 244] on div "Full Time Dates" at bounding box center [614, 245] width 176 height 52
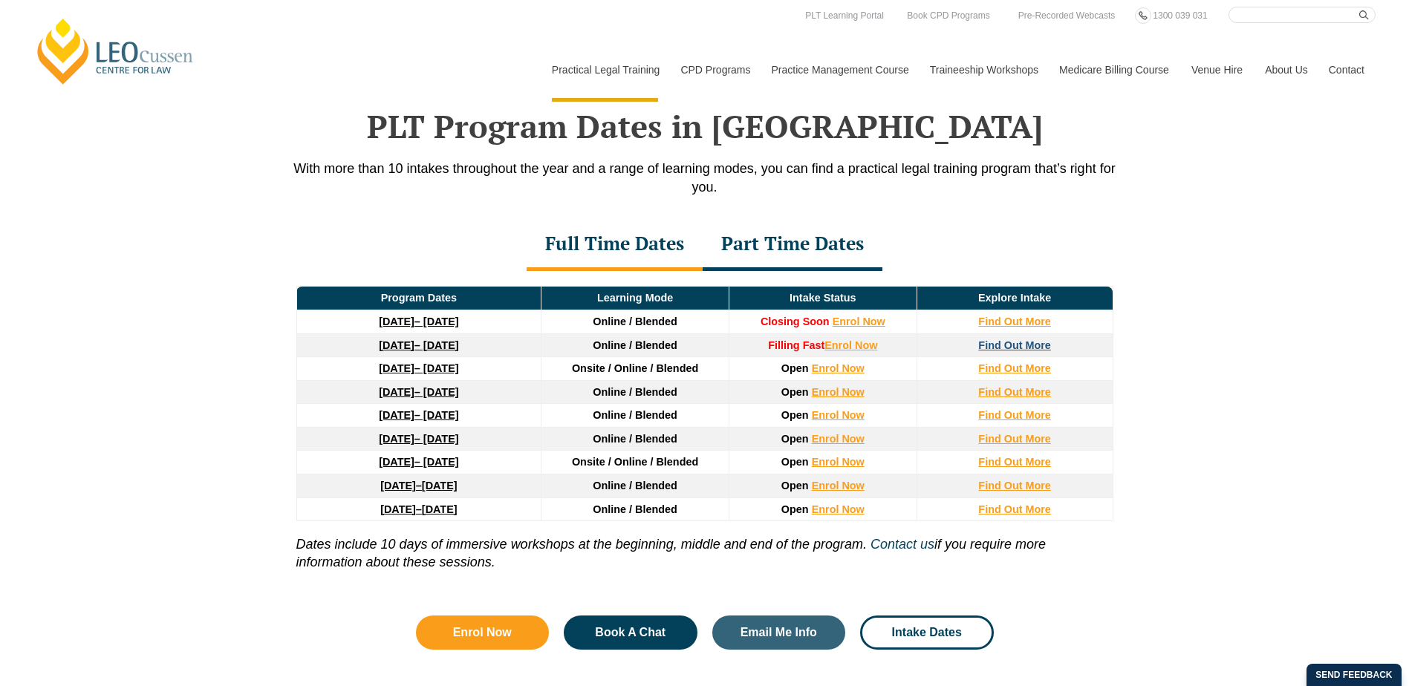
click at [1003, 347] on strong "Find Out More" at bounding box center [1014, 345] width 73 height 12
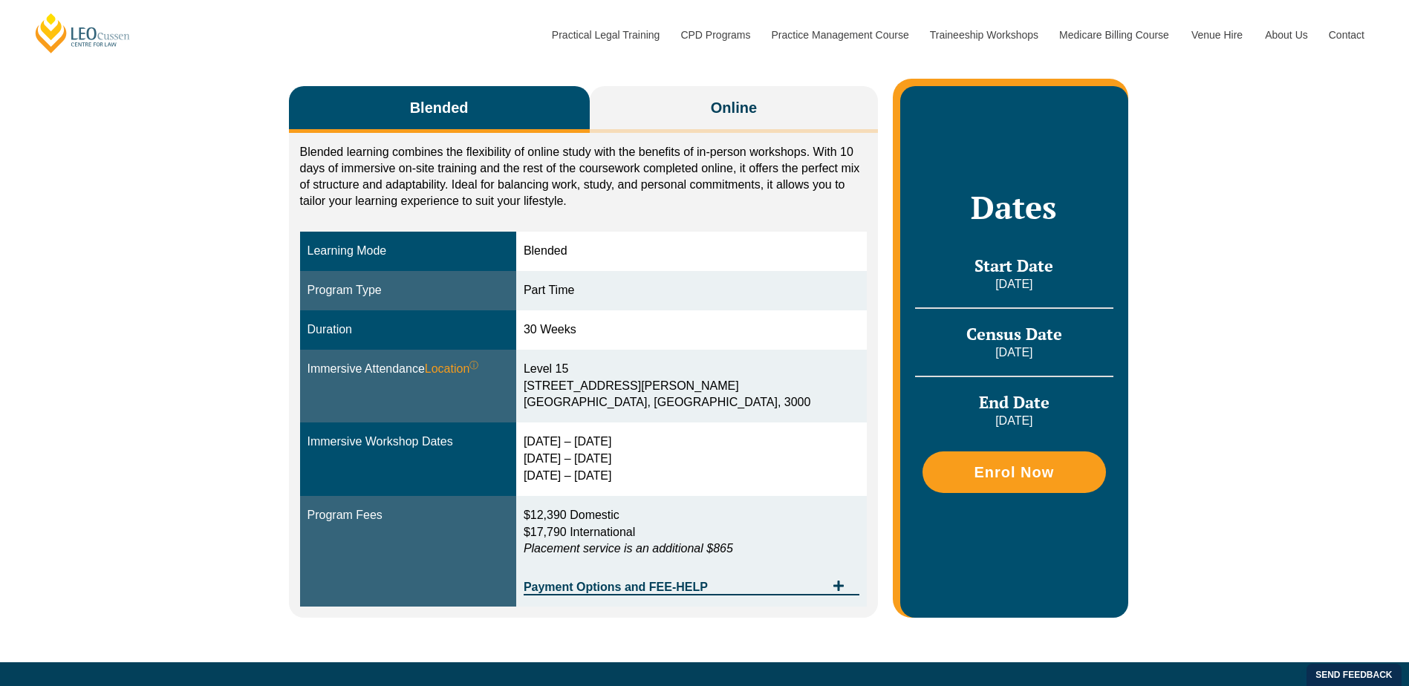
scroll to position [223, 0]
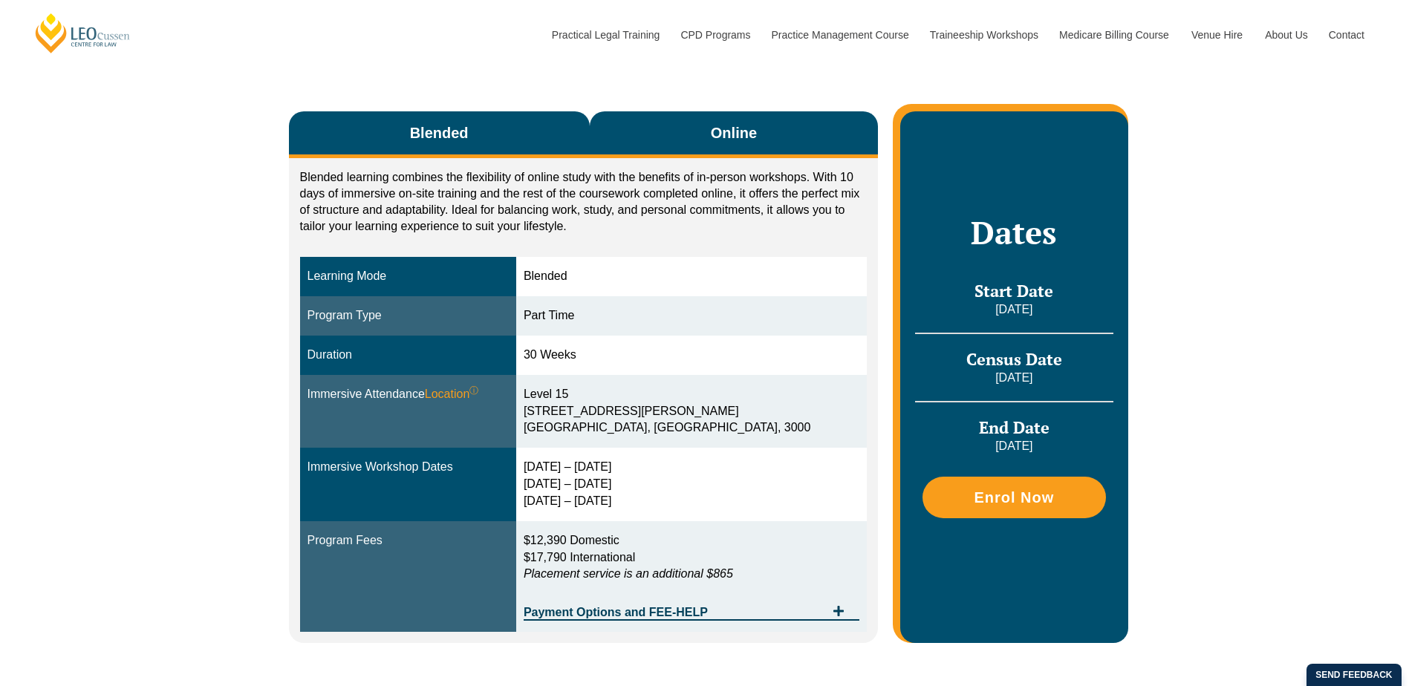
click at [736, 135] on span "Online" at bounding box center [734, 133] width 46 height 21
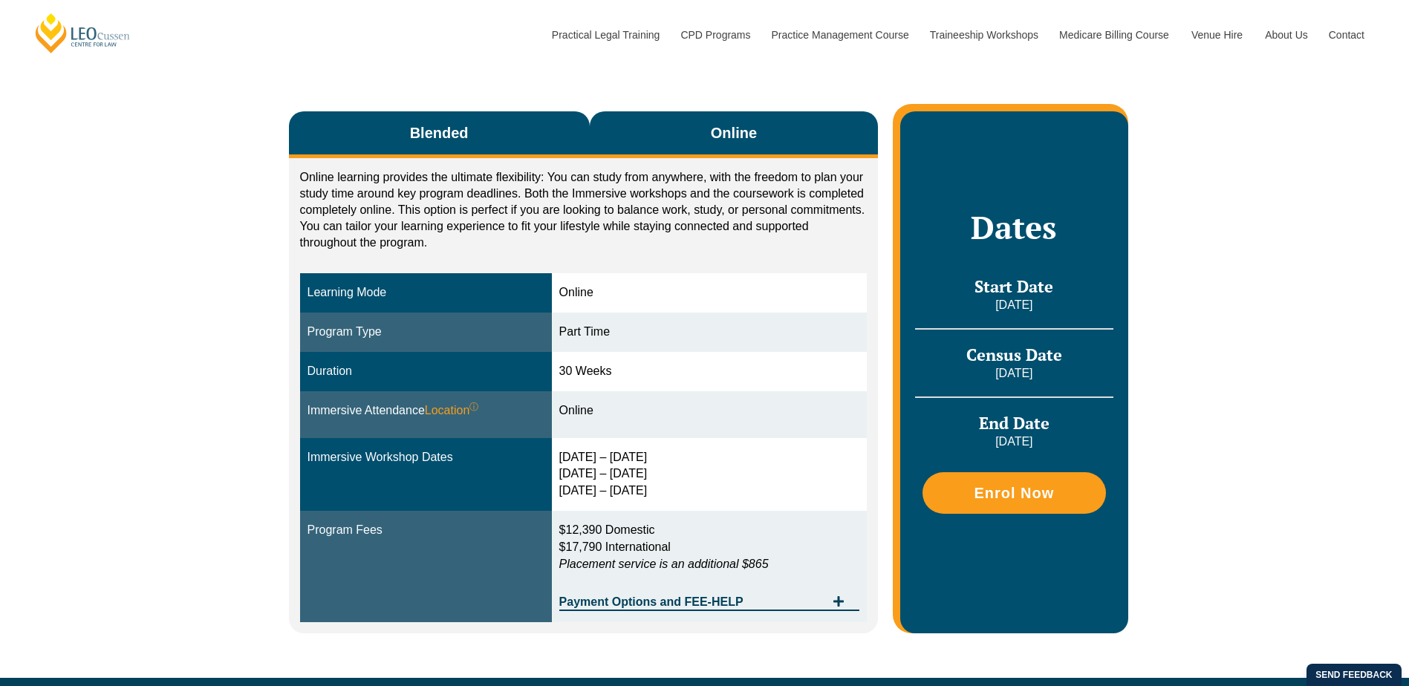
click at [541, 144] on button "Blended" at bounding box center [439, 134] width 301 height 47
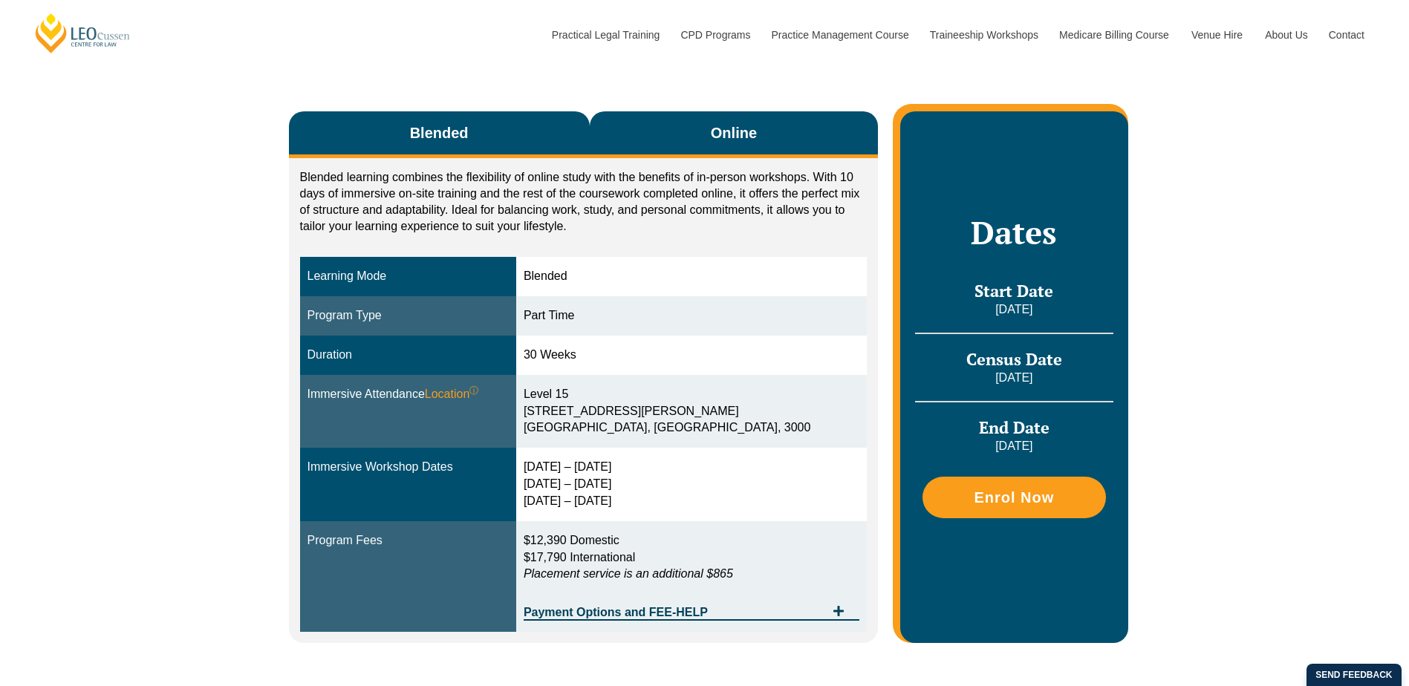
click at [730, 140] on span "Online" at bounding box center [734, 133] width 46 height 21
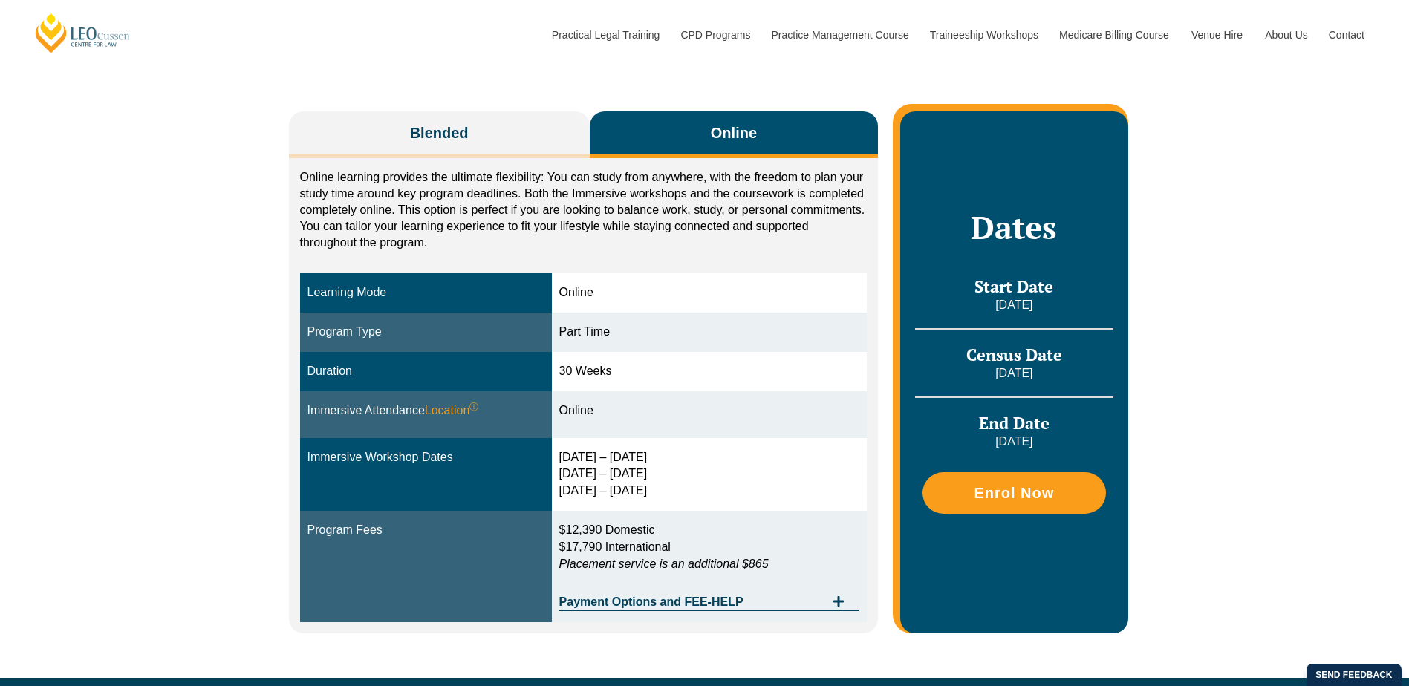
click at [719, 144] on button "Online" at bounding box center [734, 134] width 289 height 47
click at [693, 147] on button "Online" at bounding box center [734, 134] width 289 height 47
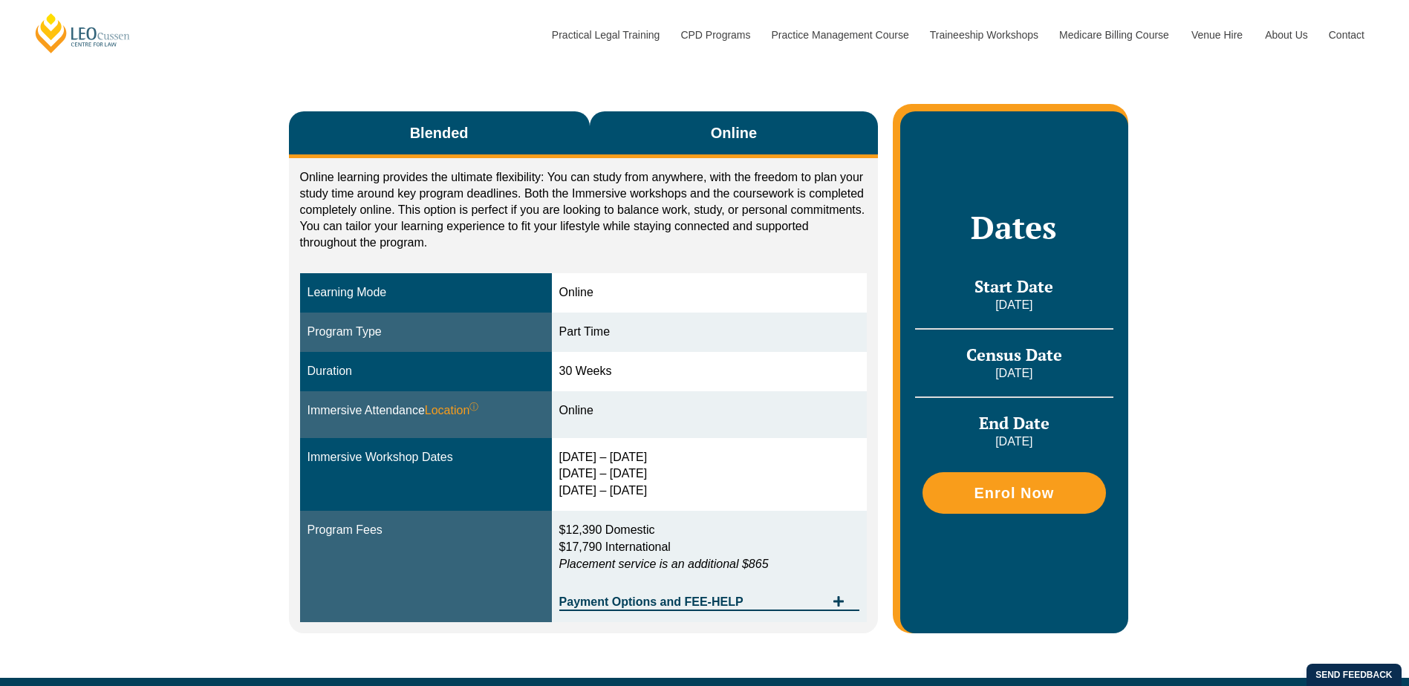
click at [495, 135] on button "Blended" at bounding box center [439, 134] width 301 height 47
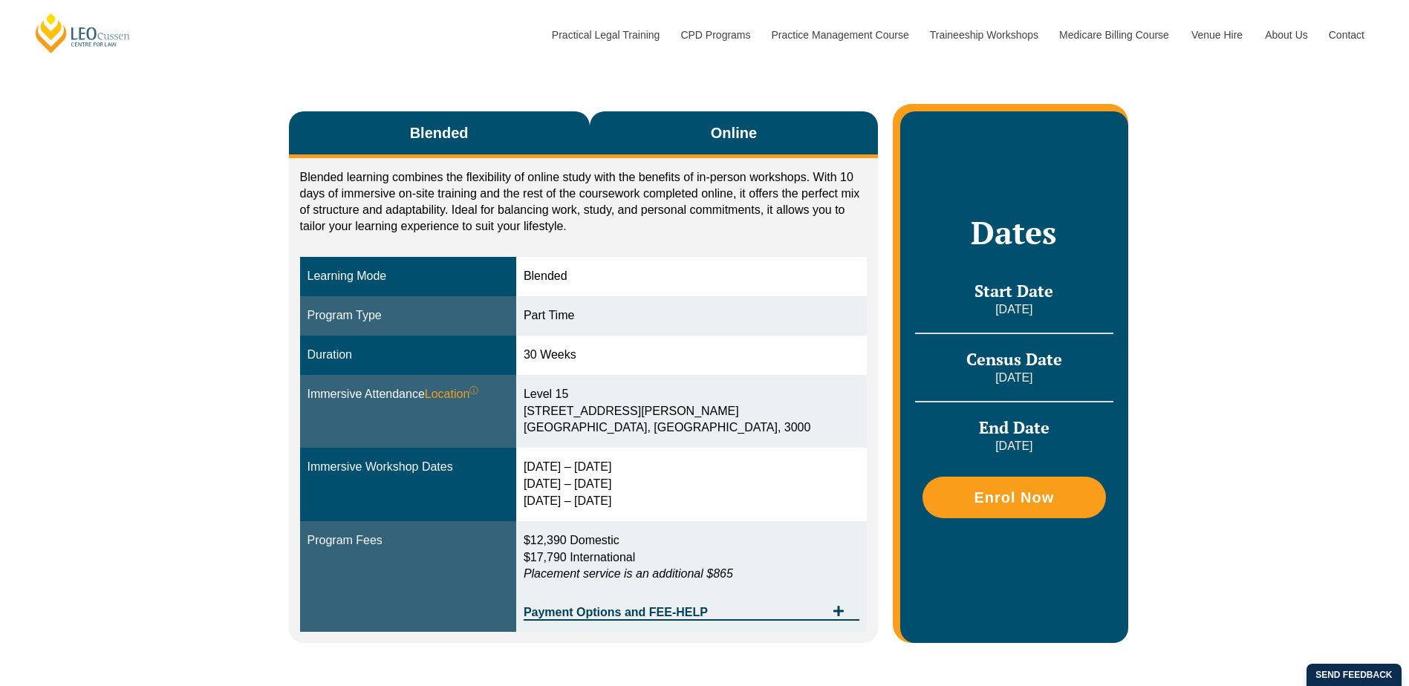
click at [657, 133] on button "Online" at bounding box center [734, 134] width 289 height 47
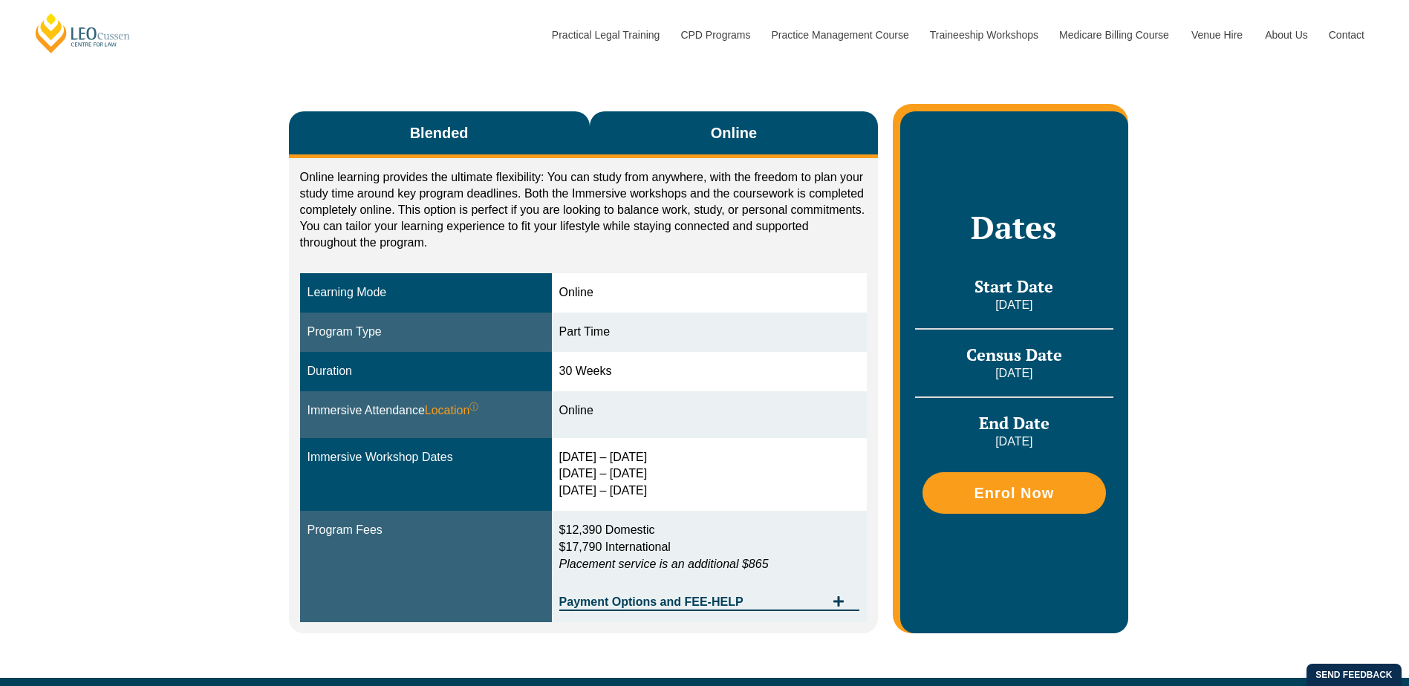
click at [477, 143] on button "Blended" at bounding box center [439, 134] width 301 height 47
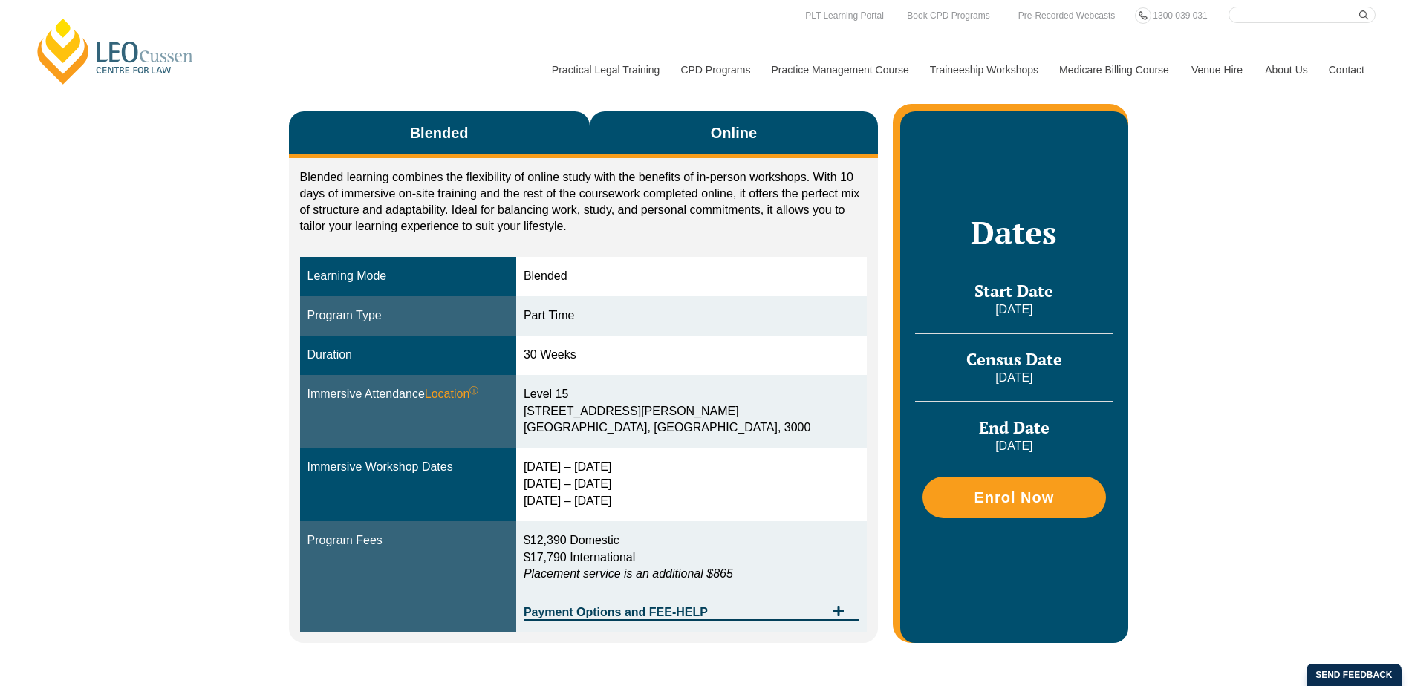
click at [682, 114] on button "Online" at bounding box center [734, 134] width 289 height 47
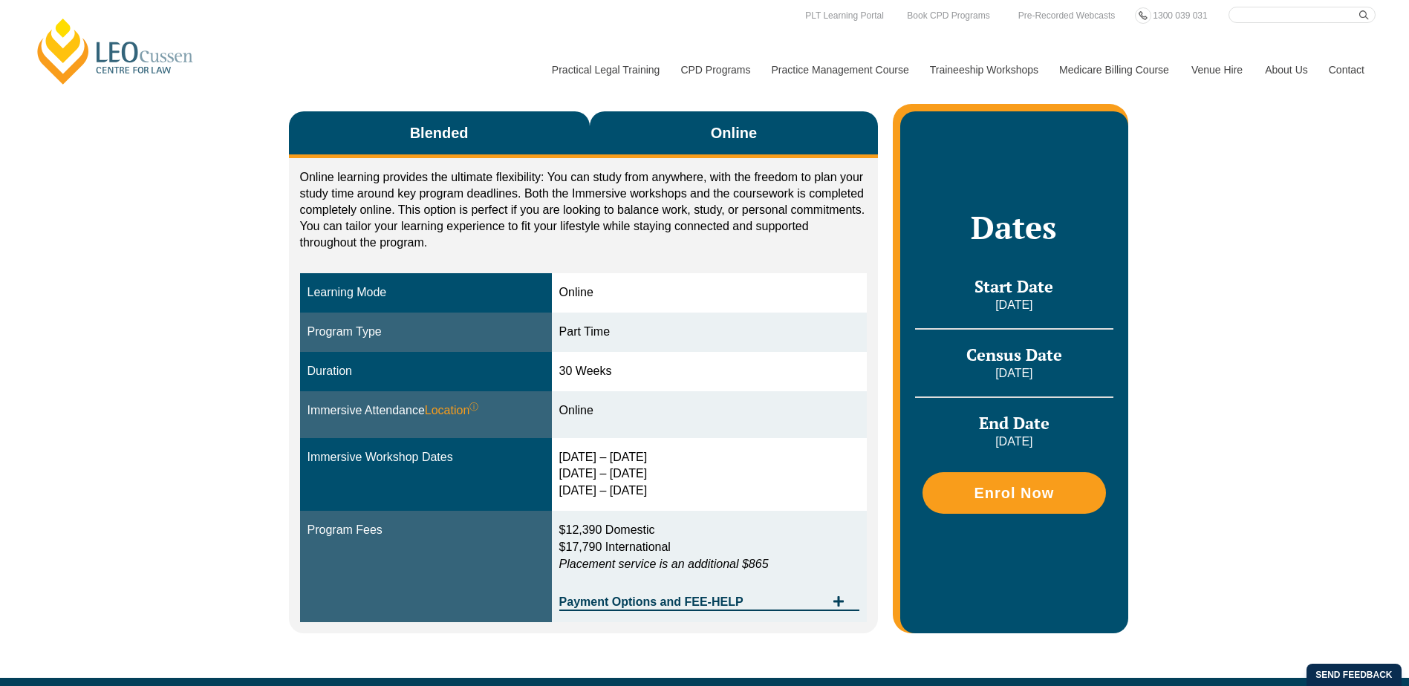
click at [539, 128] on button "Blended" at bounding box center [439, 134] width 301 height 47
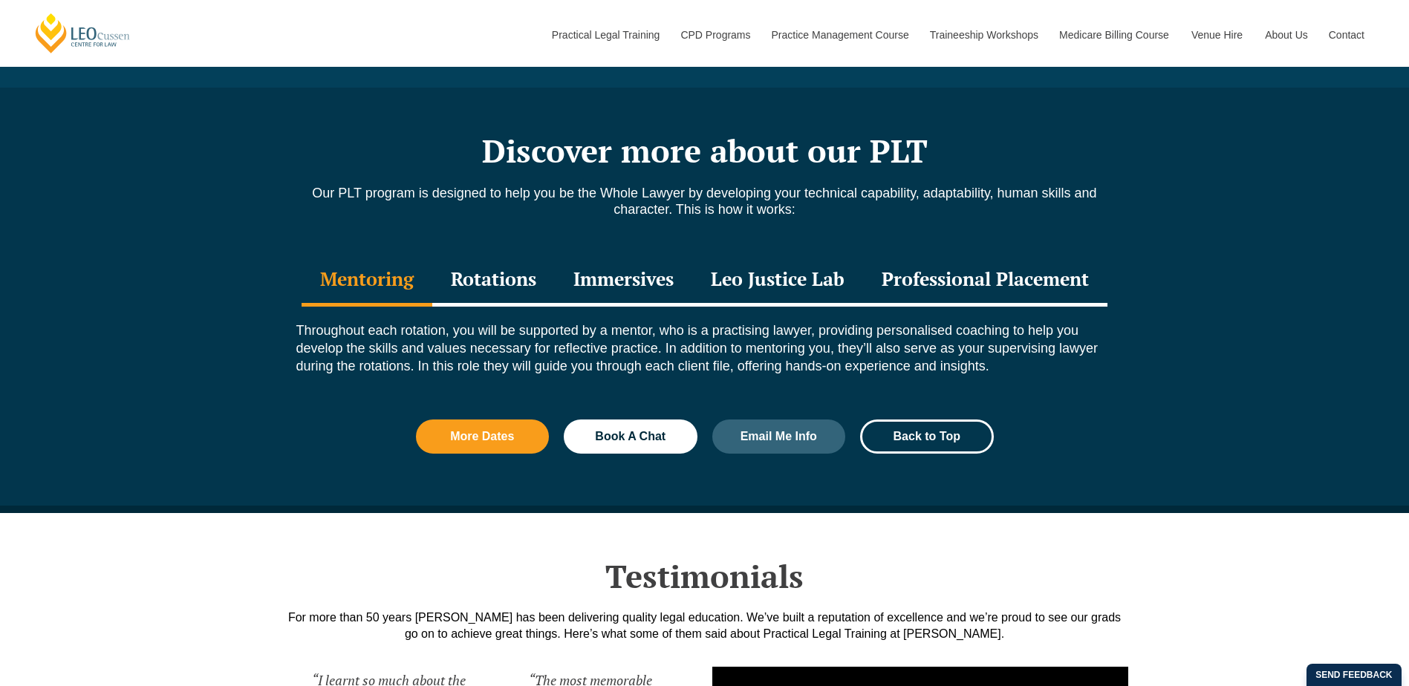
scroll to position [1633, 0]
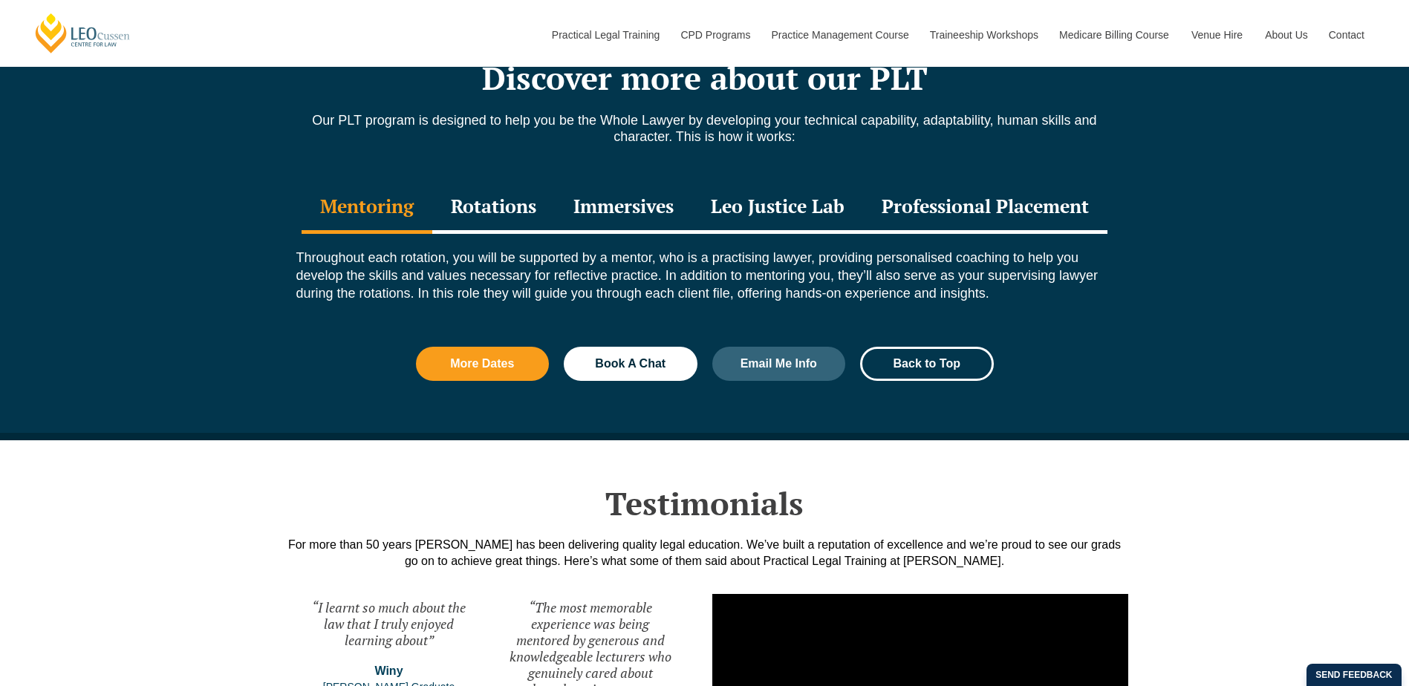
click at [633, 195] on div "Immersives" at bounding box center [623, 208] width 137 height 52
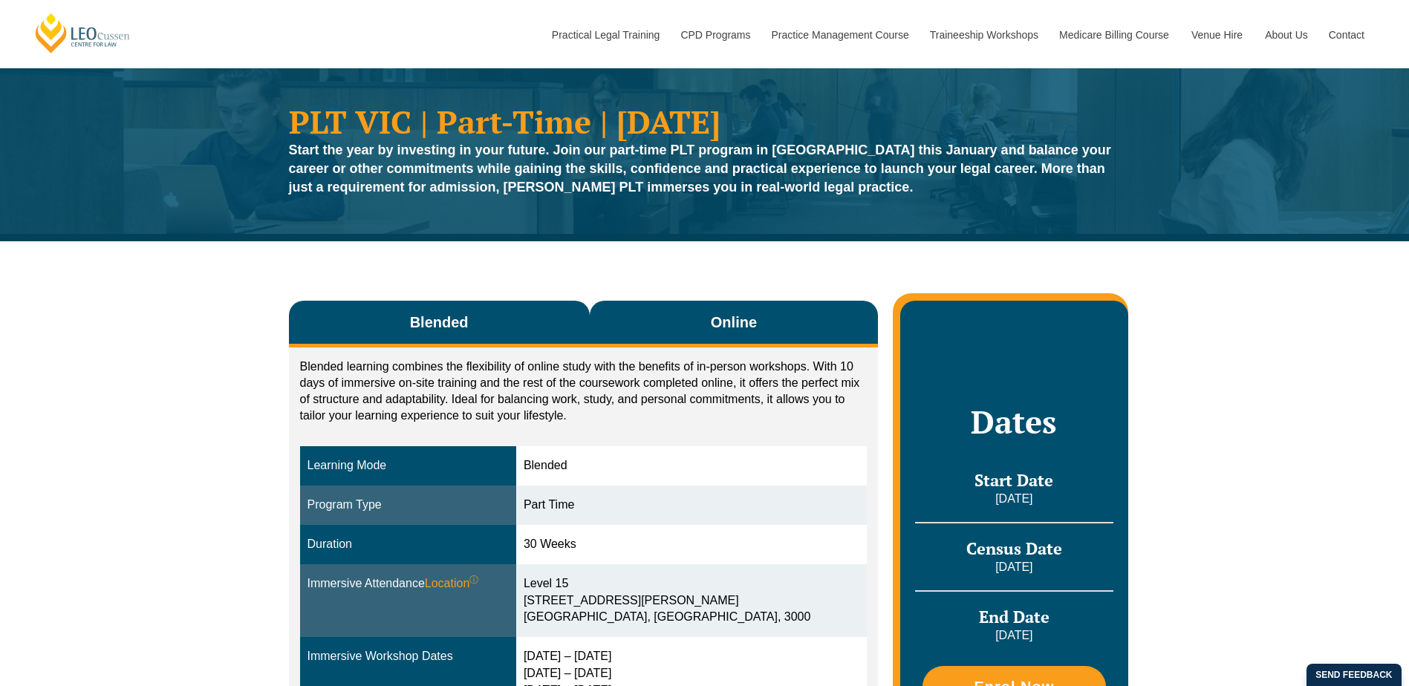
scroll to position [0, 0]
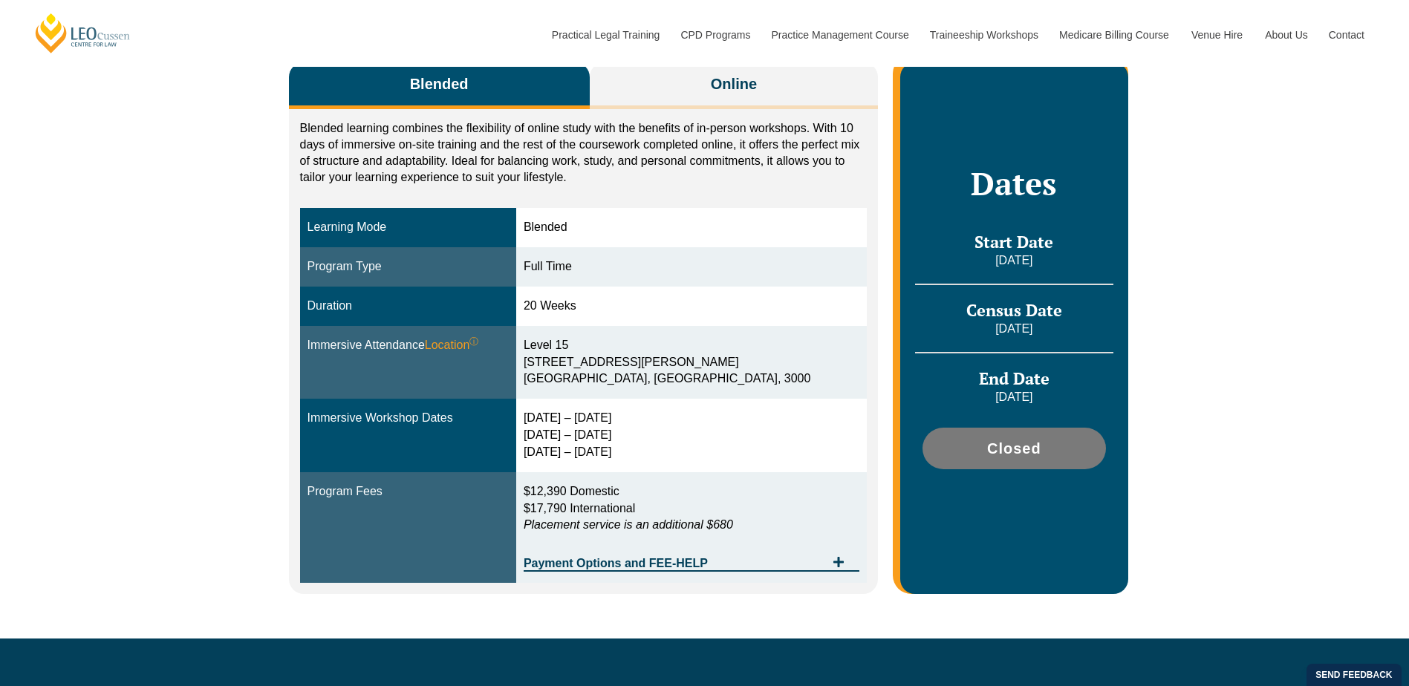
scroll to position [371, 0]
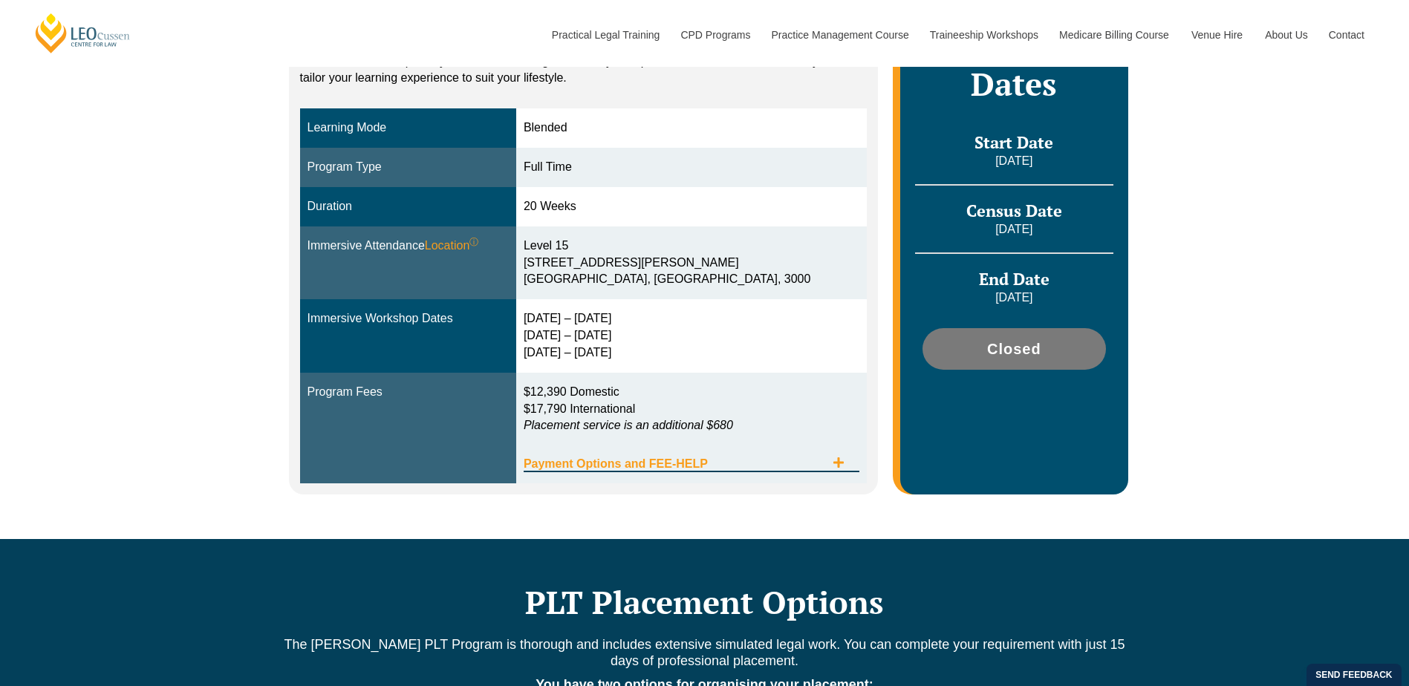
click at [758, 465] on span "Payment Options and FEE-HELP" at bounding box center [673, 464] width 301 height 12
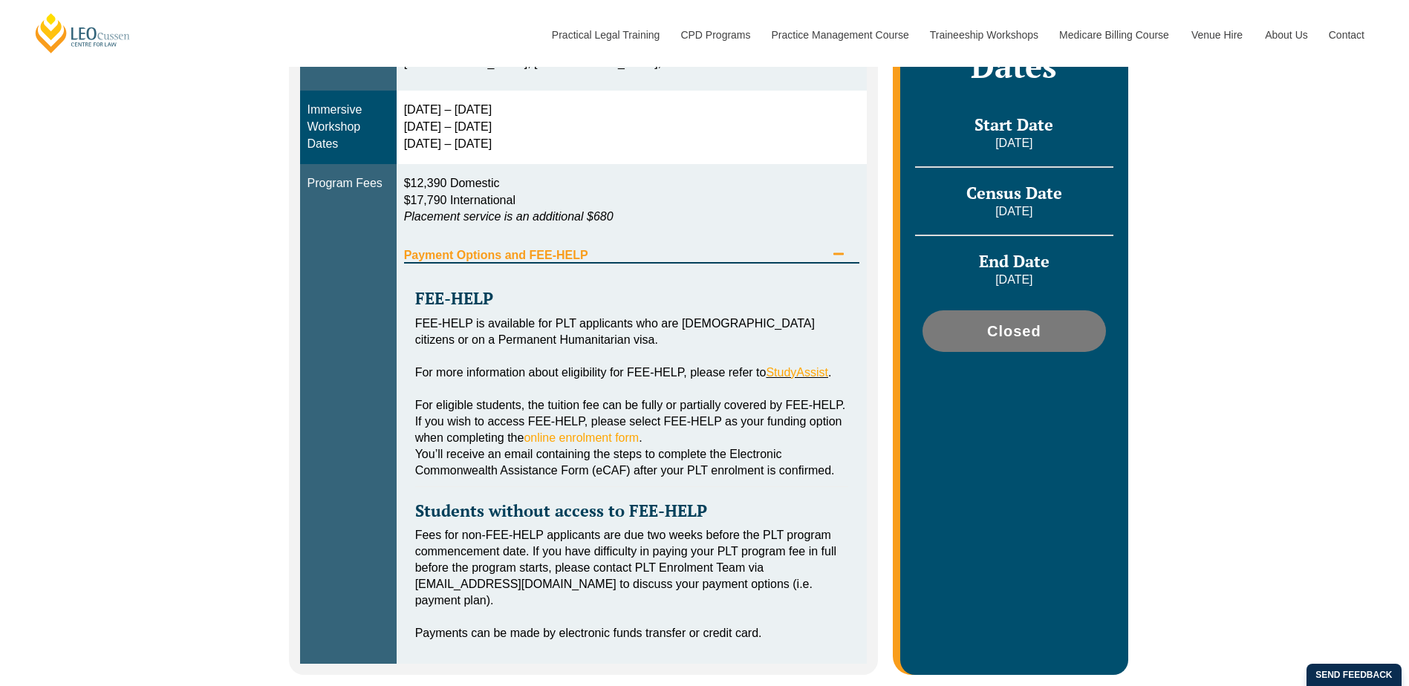
scroll to position [668, 0]
